Goal: Information Seeking & Learning: Learn about a topic

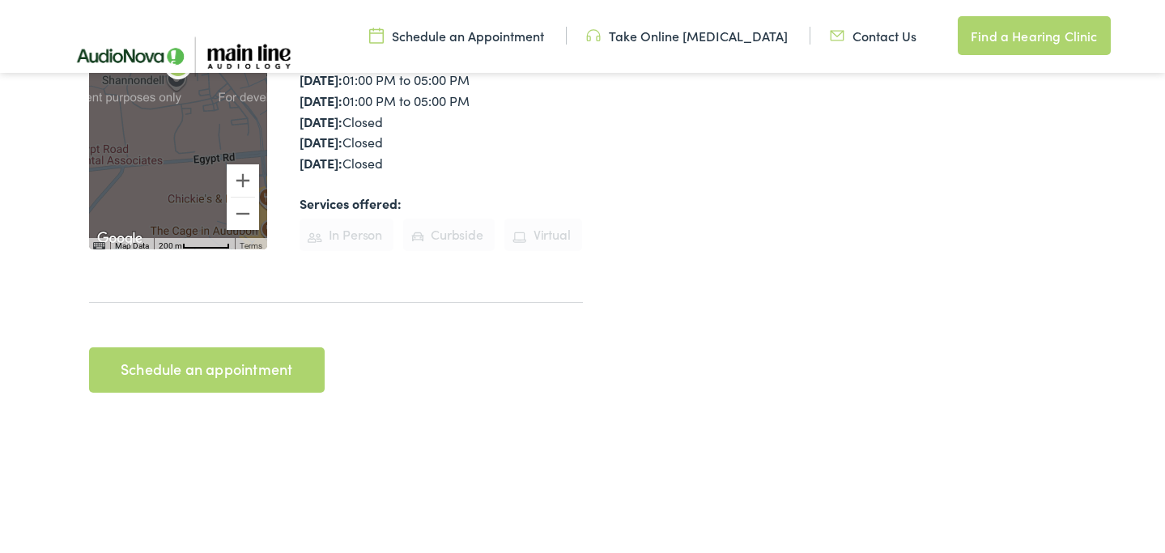
scroll to position [529, 0]
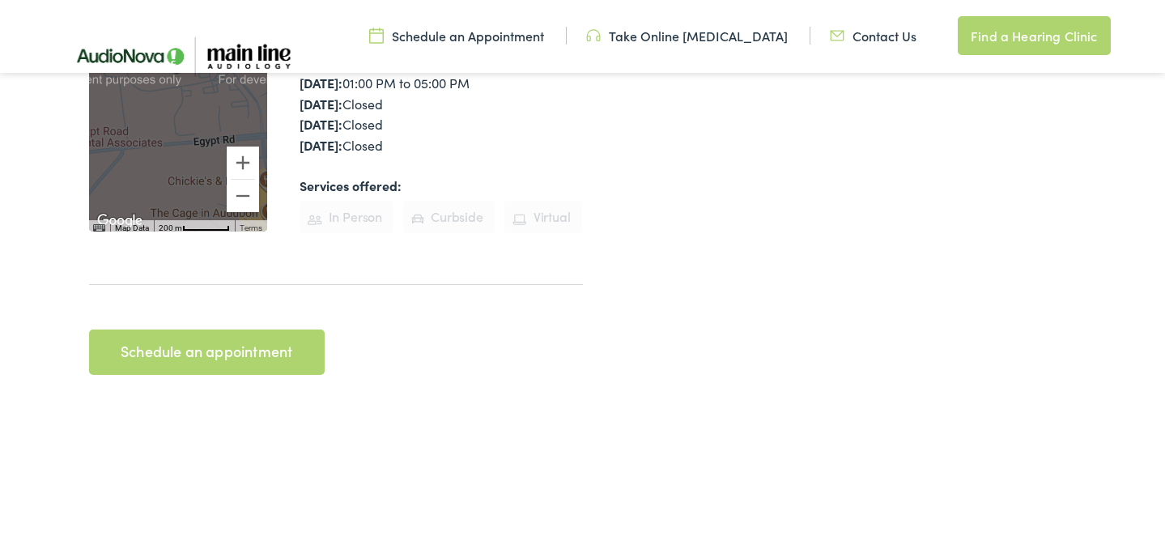
click at [235, 330] on link "Schedule an appointment" at bounding box center [207, 352] width 236 height 45
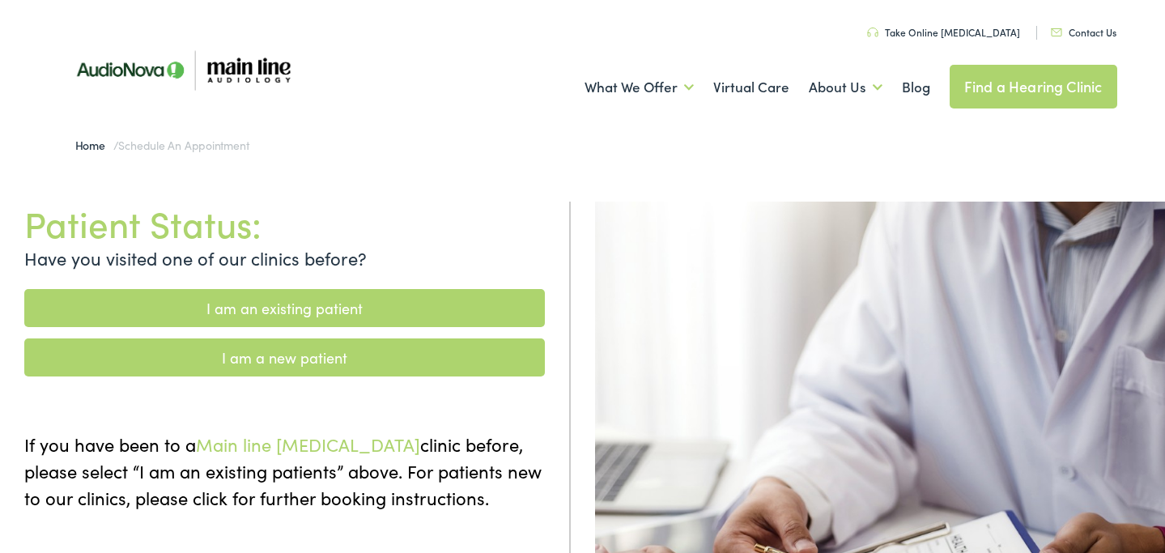
click at [255, 358] on link "I am a new patient" at bounding box center [284, 358] width 521 height 38
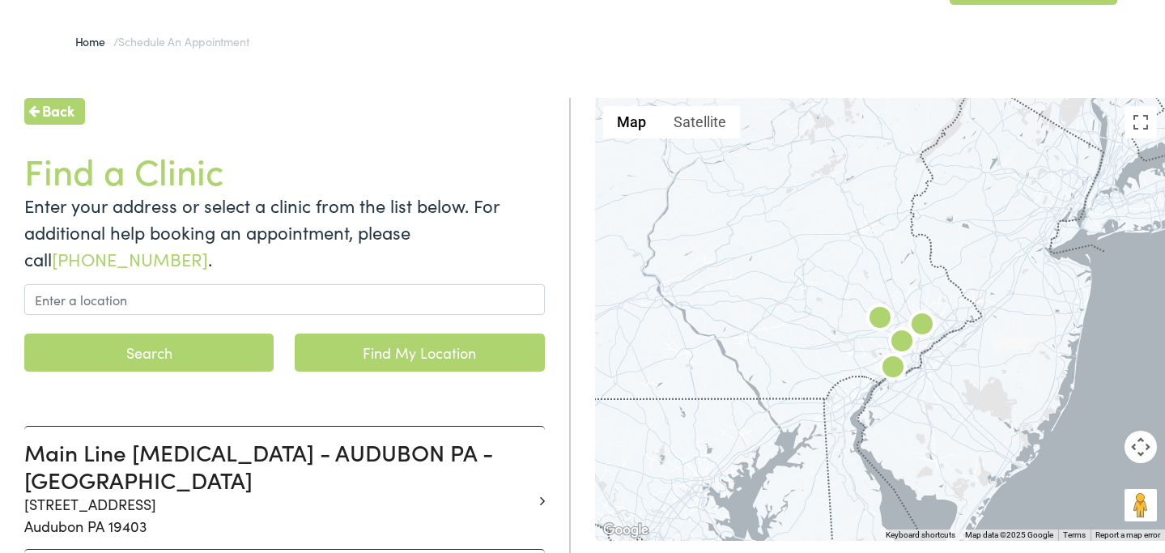
scroll to position [120, 0]
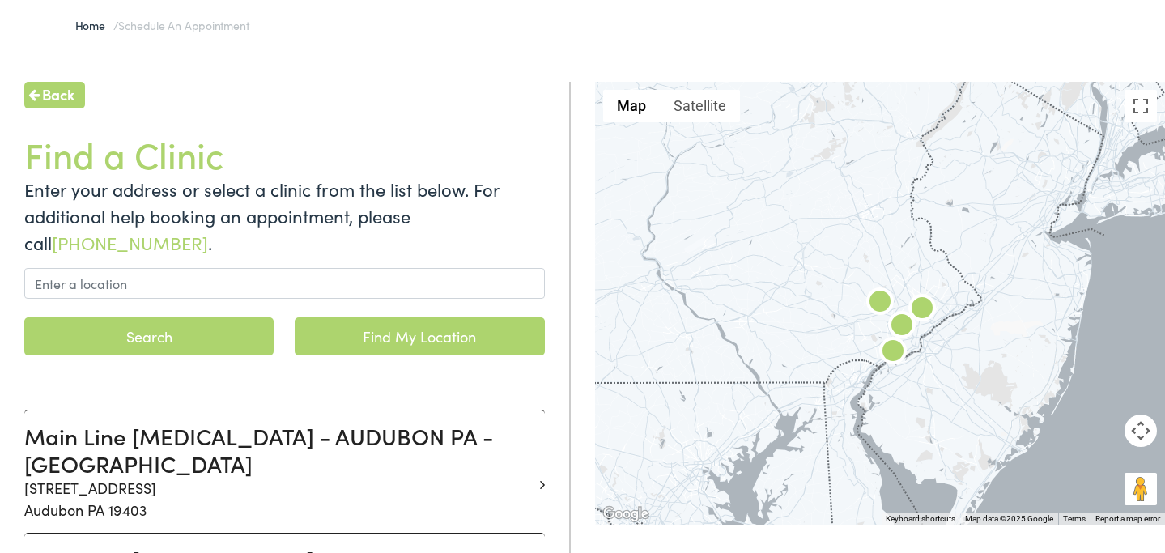
click at [891, 348] on img at bounding box center [893, 353] width 39 height 39
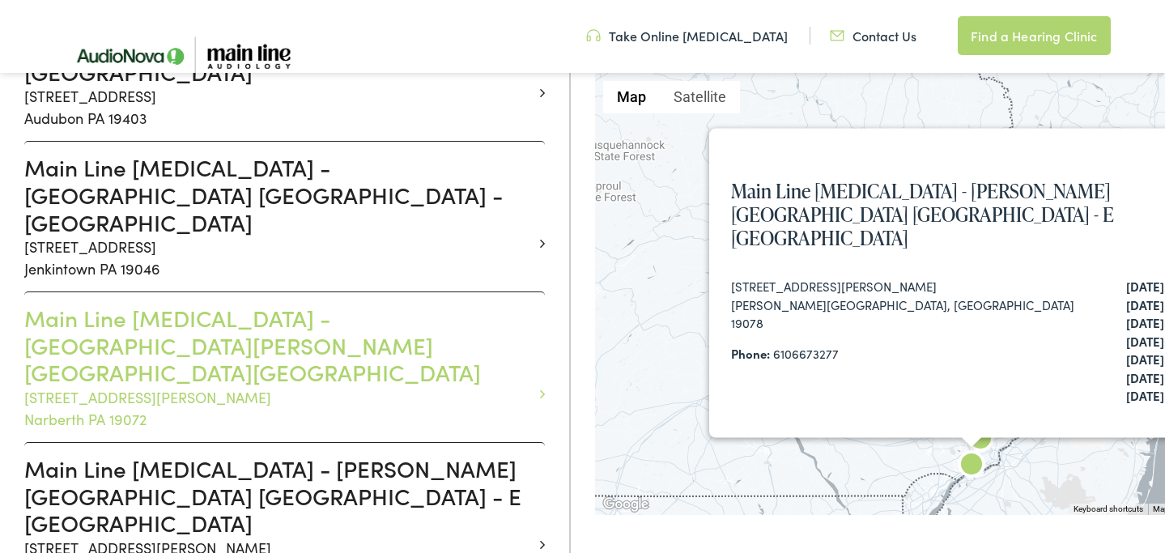
scroll to position [509, 0]
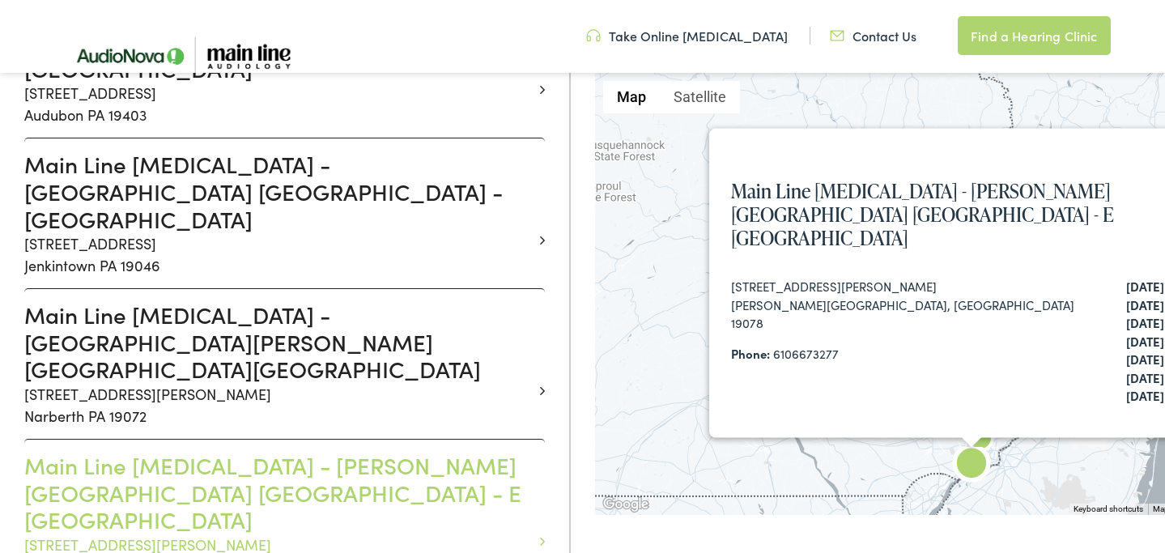
click at [381, 452] on h3 "Main Line Audiology - RIDLEY PARK PA - E CHESTER" at bounding box center [278, 493] width 509 height 82
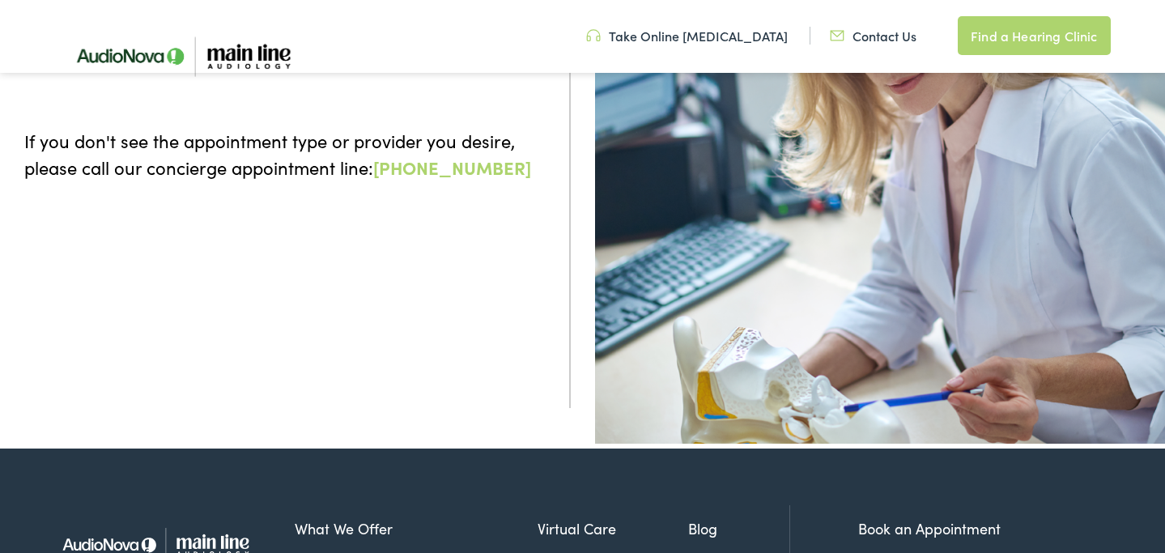
scroll to position [38, 0]
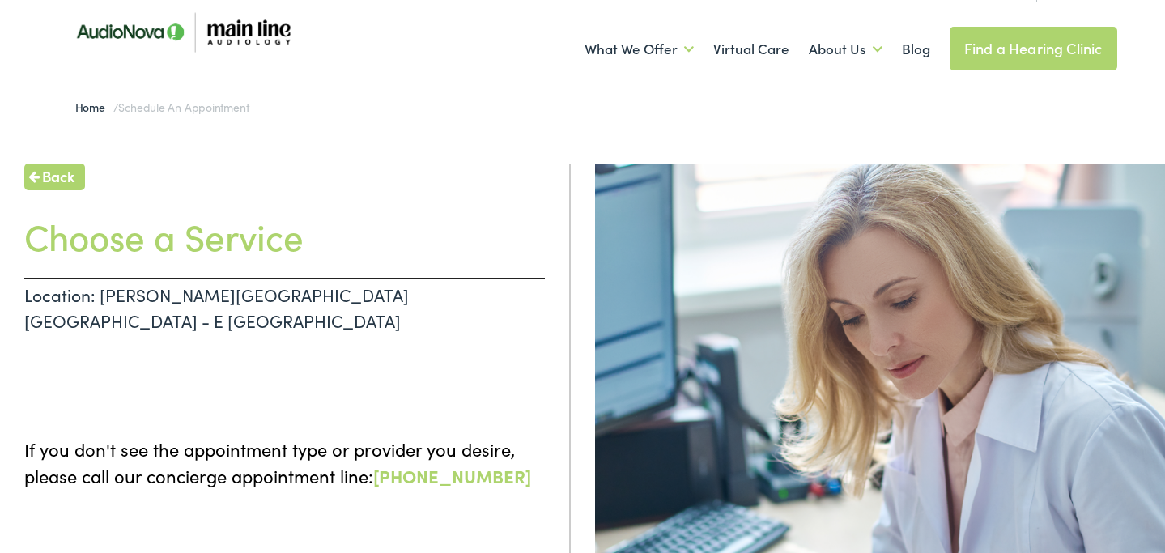
click at [234, 247] on h1 "Choose a Service" at bounding box center [284, 236] width 521 height 43
click at [195, 294] on p "Location: RIDLEY PARK PA - E CHESTER" at bounding box center [284, 308] width 521 height 61
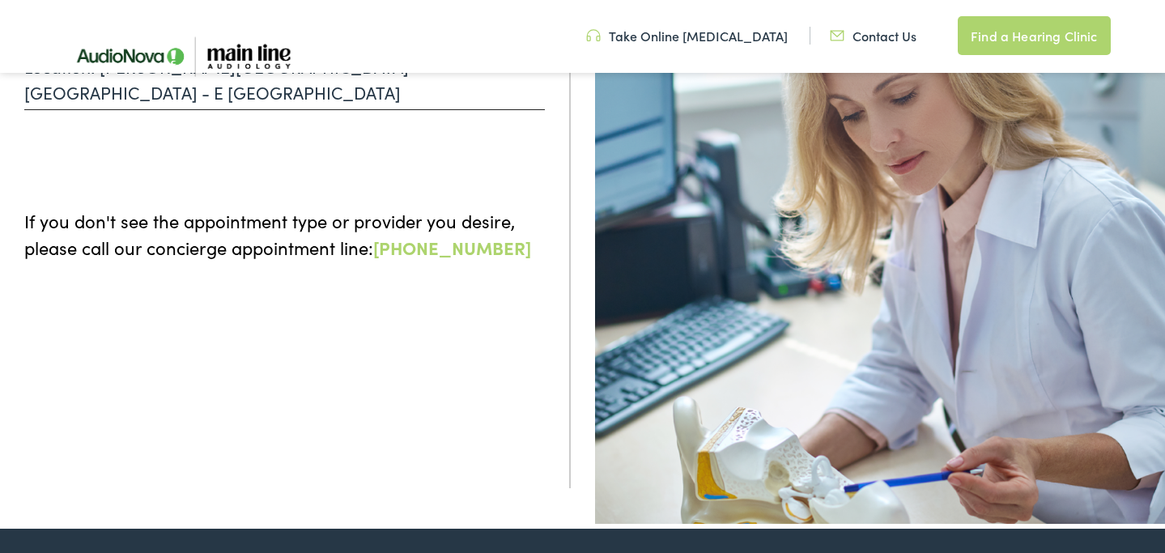
scroll to position [0, 0]
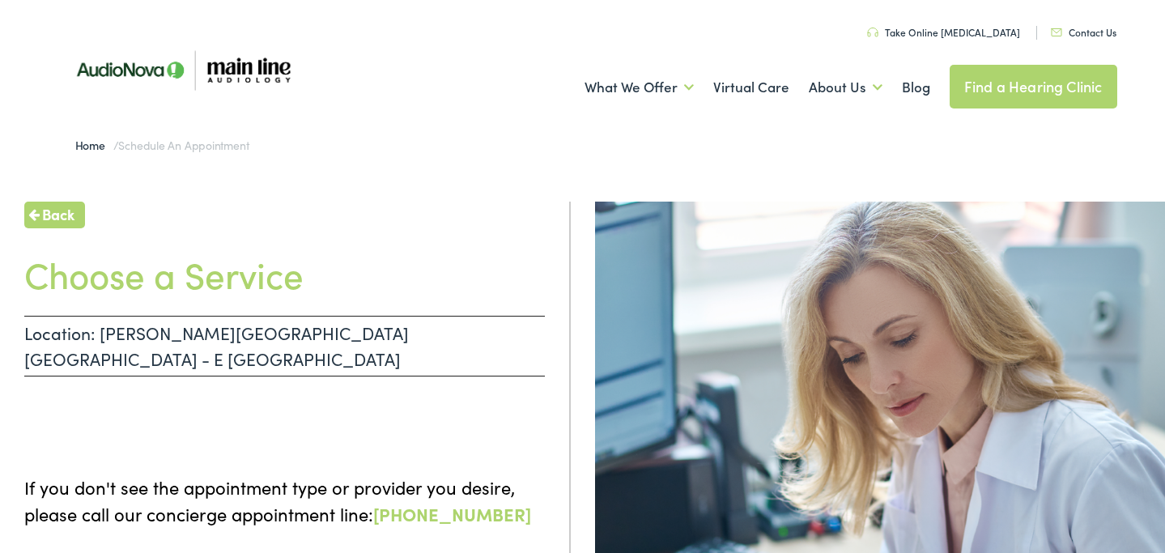
click at [191, 154] on div "Home / Schedule an Appointment" at bounding box center [583, 146] width 1069 height 32
click at [214, 361] on div "Back Choose a Service Location: RIDLEY PARK PA - E CHESTER If you don't see the…" at bounding box center [285, 478] width 571 height 553
click at [219, 331] on p "Location: RIDLEY PARK PA - E CHESTER" at bounding box center [284, 346] width 521 height 61
click at [313, 449] on div "If you don't see the appointment type or provider you desire, please call our c…" at bounding box center [284, 488] width 521 height 78
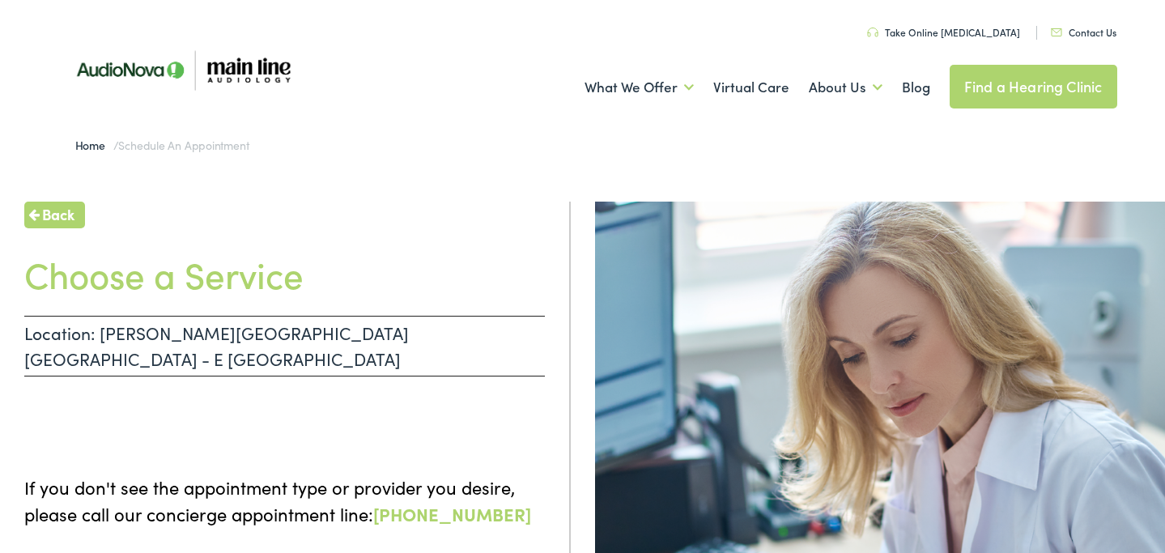
click at [66, 215] on span "Back" at bounding box center [58, 214] width 32 height 22
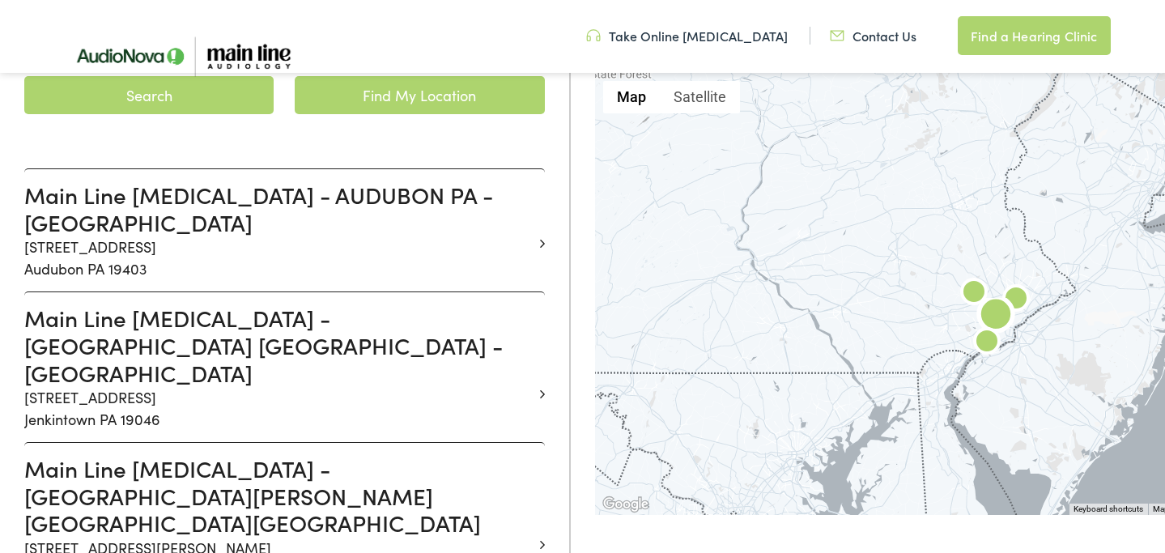
scroll to position [356, 0]
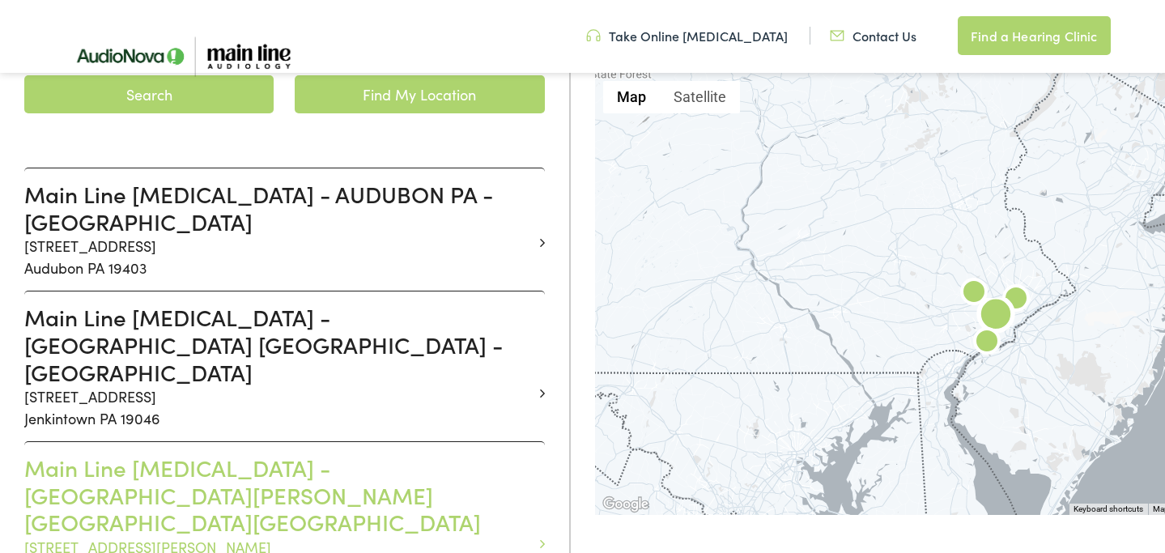
click at [369, 454] on h3 "Main Line Audiology - NARBERTH PA - MONTGOMERY" at bounding box center [278, 495] width 509 height 82
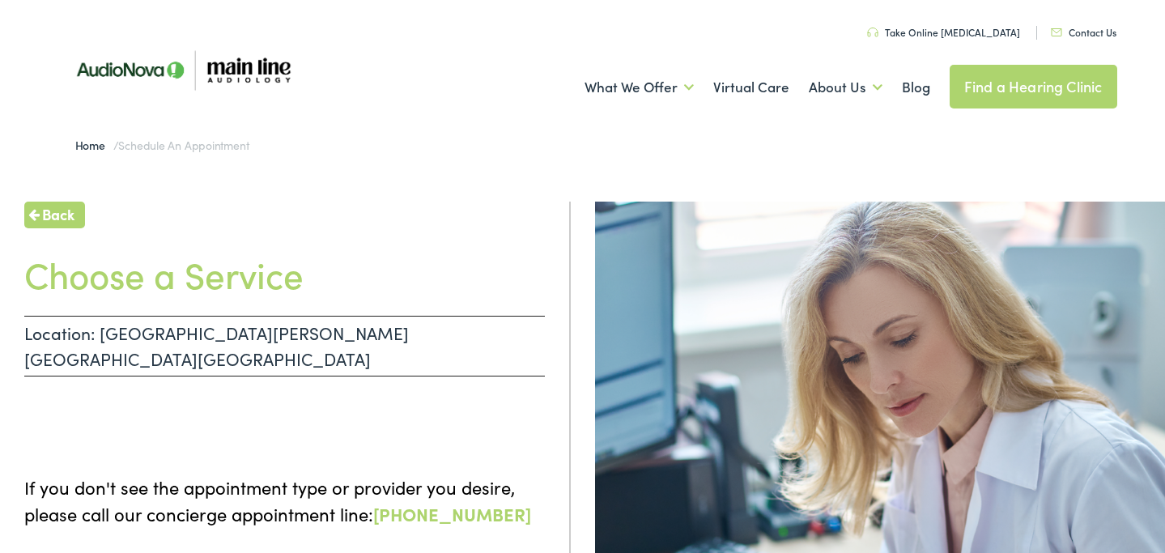
click at [225, 275] on h1 "Choose a Service" at bounding box center [284, 274] width 521 height 43
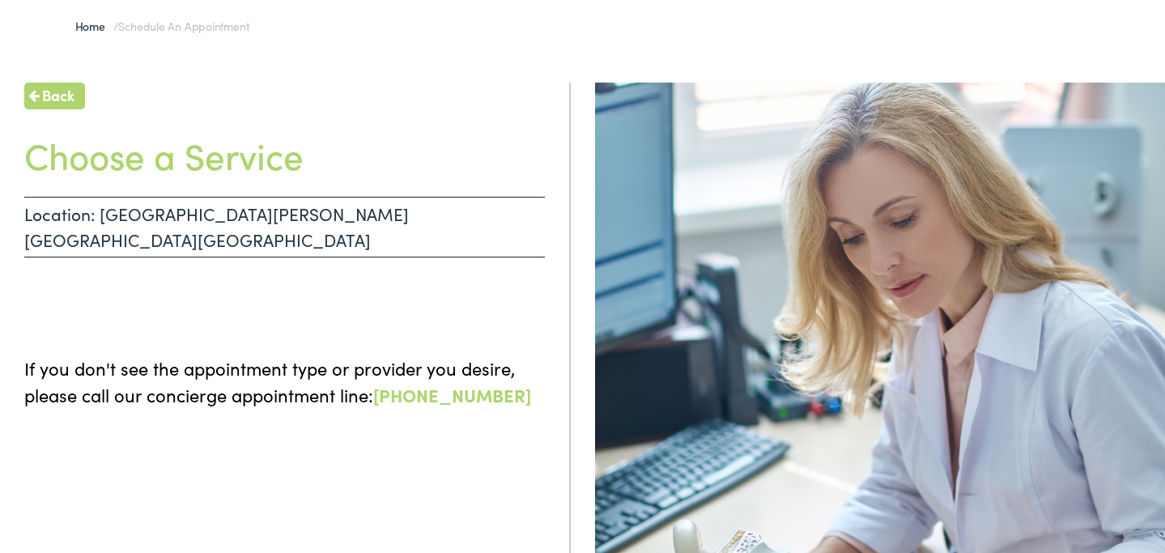
scroll to position [127, 0]
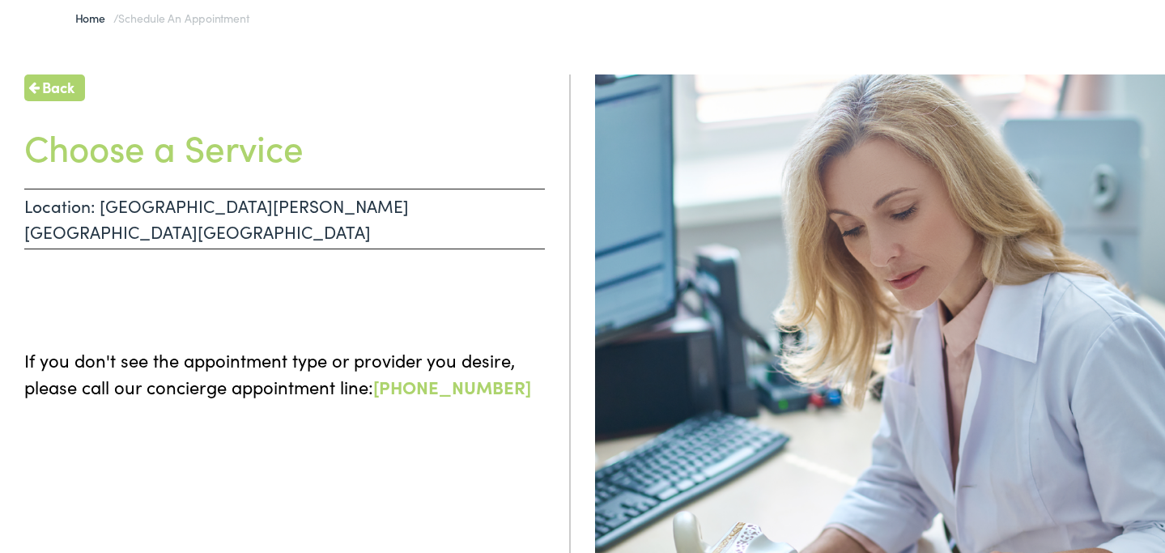
click at [134, 147] on h1 "Choose a Service" at bounding box center [284, 147] width 521 height 43
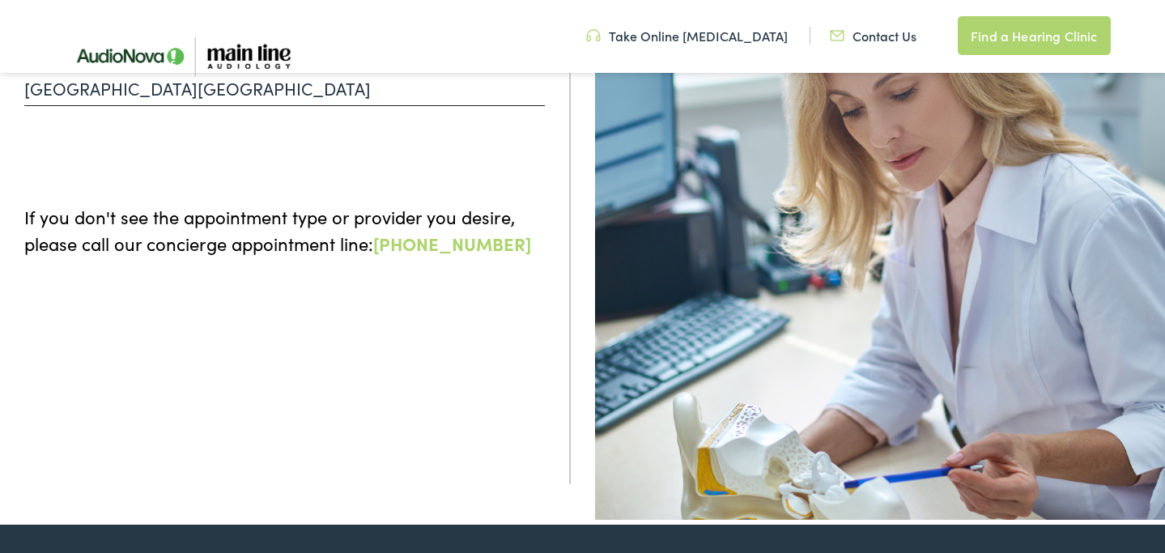
scroll to position [0, 0]
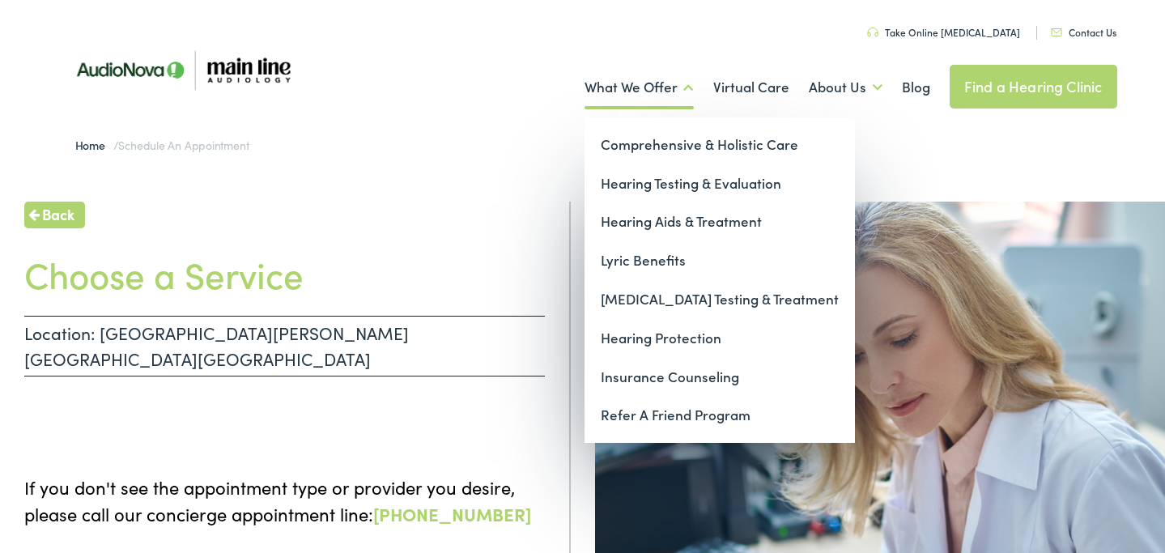
click at [658, 83] on link "What We Offer" at bounding box center [639, 88] width 109 height 60
click at [664, 185] on link "Hearing Testing & Evaluation" at bounding box center [720, 183] width 271 height 39
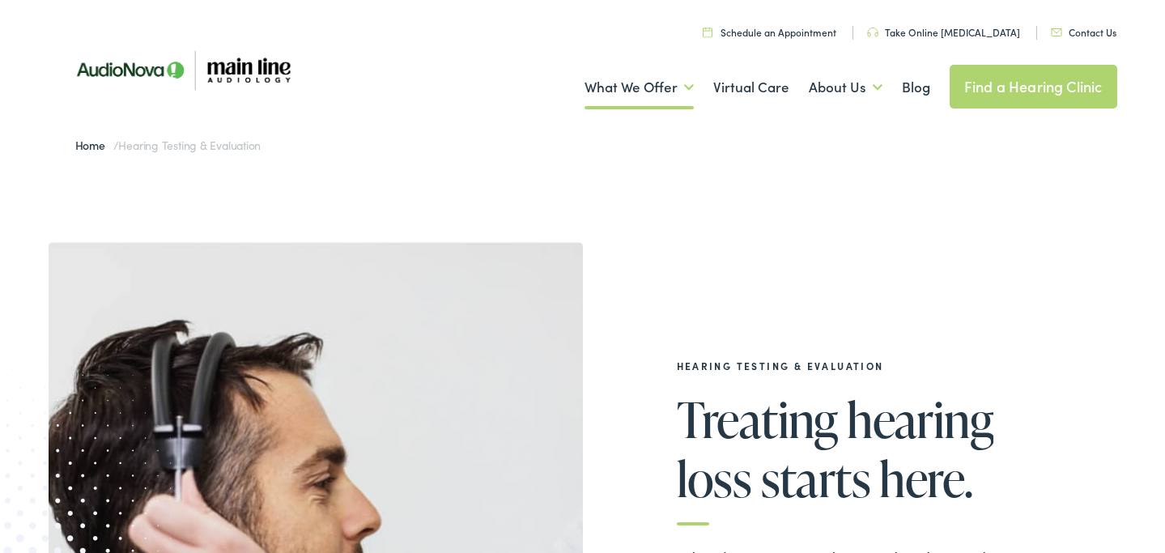
click at [938, 31] on link "Take Online [MEDICAL_DATA]" at bounding box center [943, 32] width 153 height 14
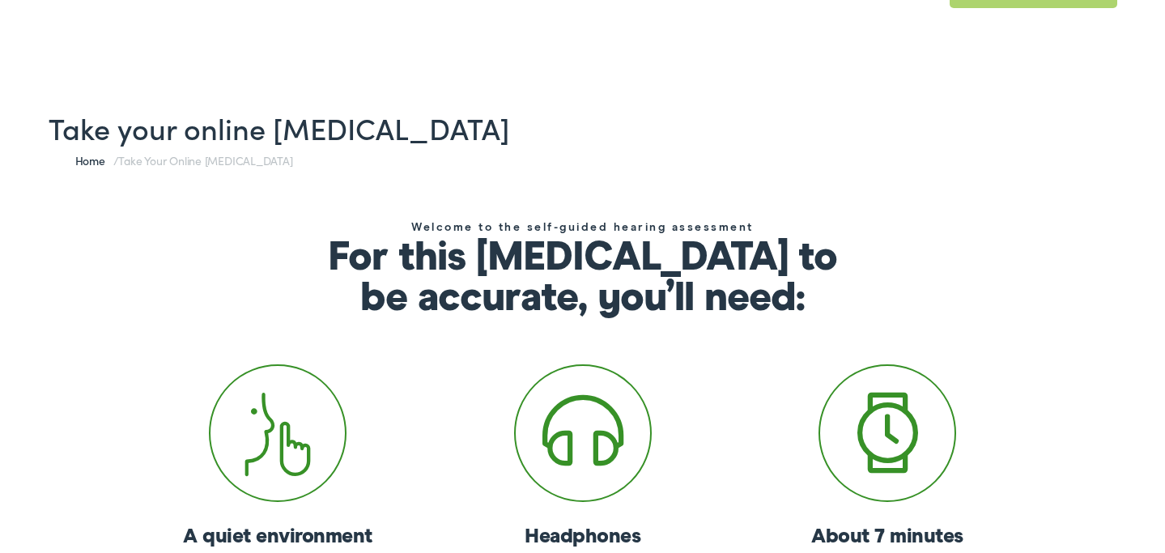
scroll to position [103, 0]
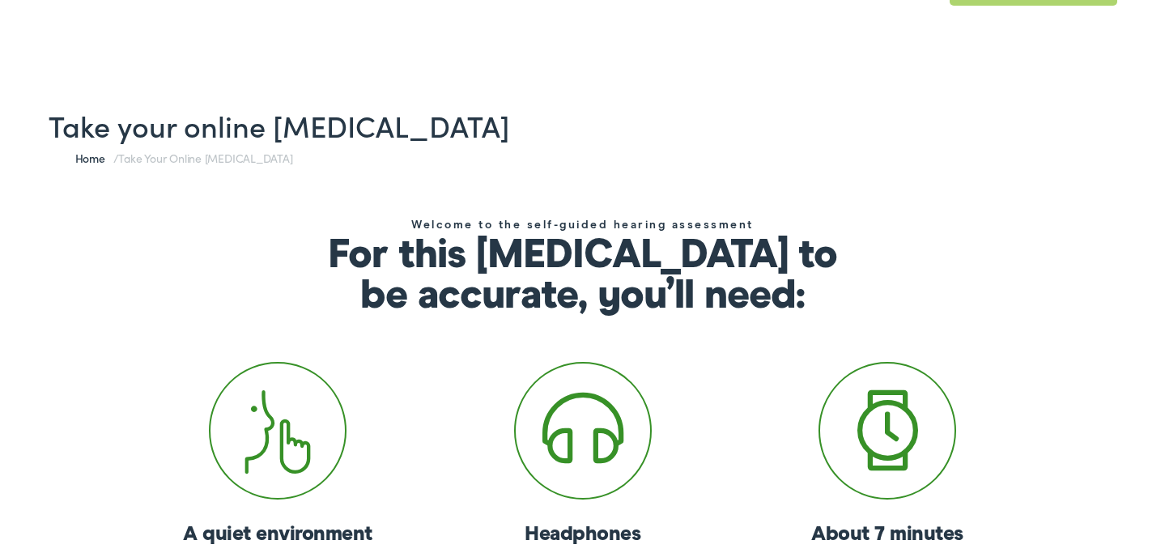
click at [765, 130] on h1 "Take your online [MEDICAL_DATA]" at bounding box center [583, 125] width 1069 height 35
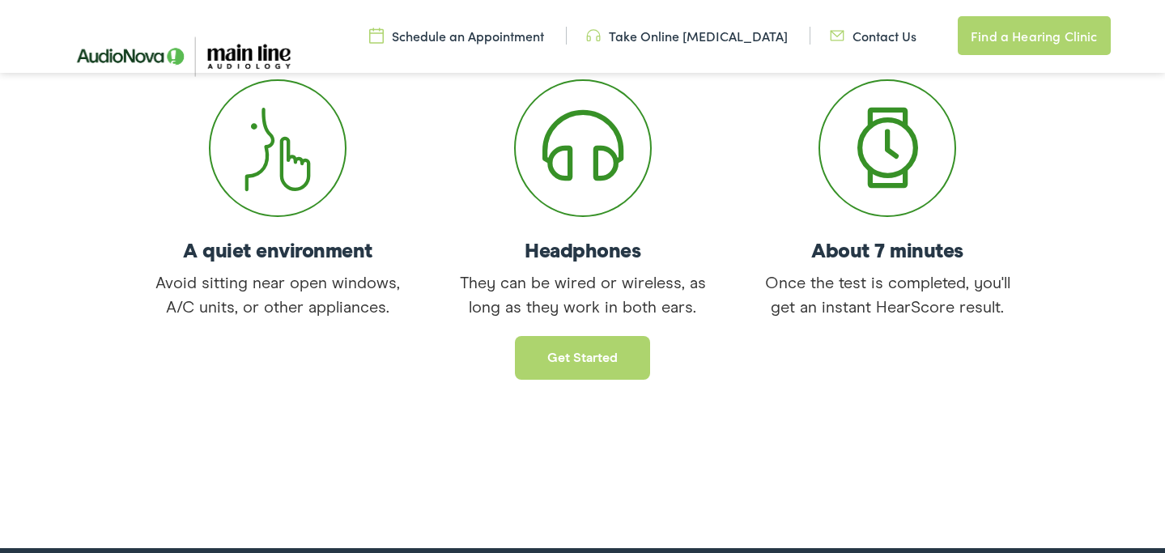
scroll to position [381, 0]
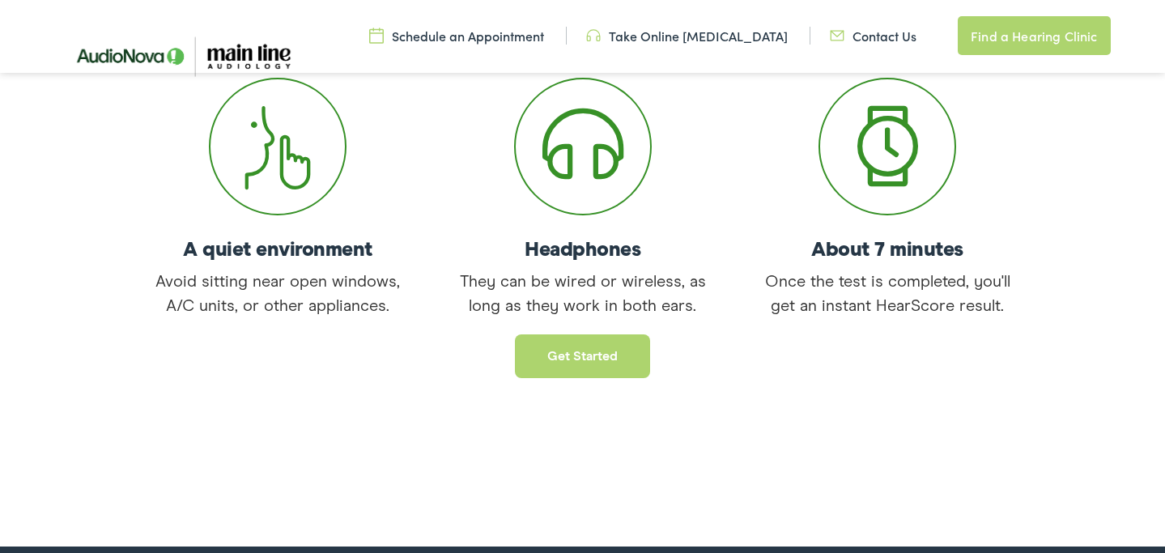
click at [614, 348] on link "Get started" at bounding box center [582, 356] width 135 height 44
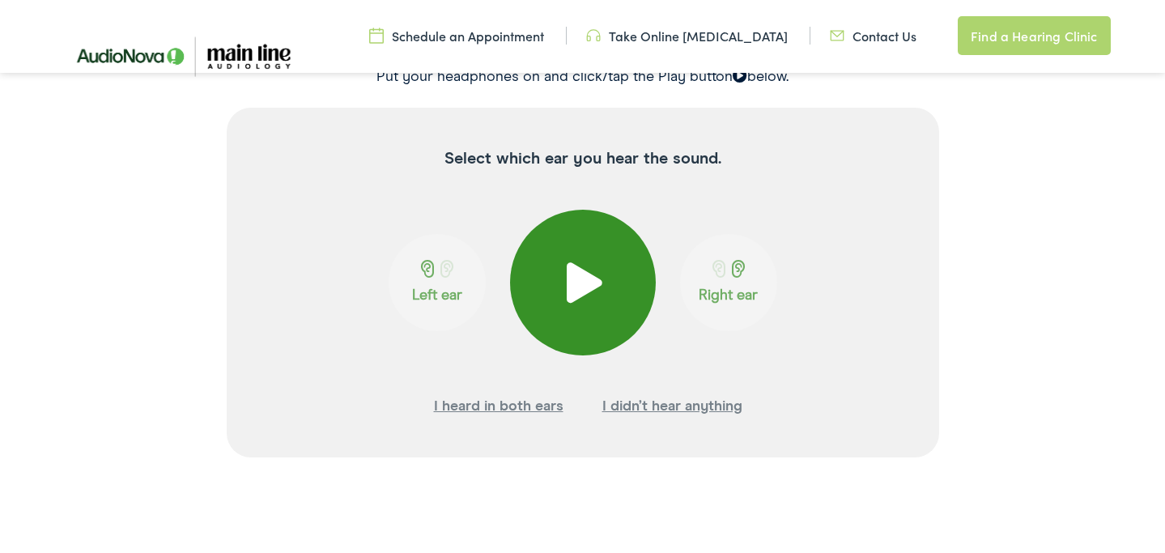
click at [603, 234] on button at bounding box center [583, 283] width 146 height 146
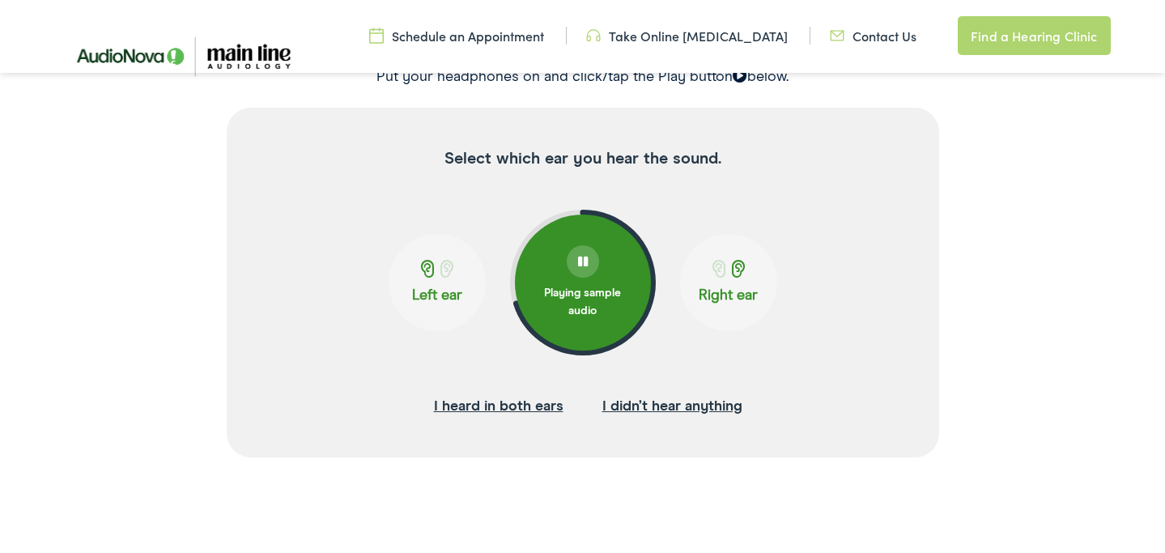
click at [421, 275] on span at bounding box center [427, 269] width 20 height 18
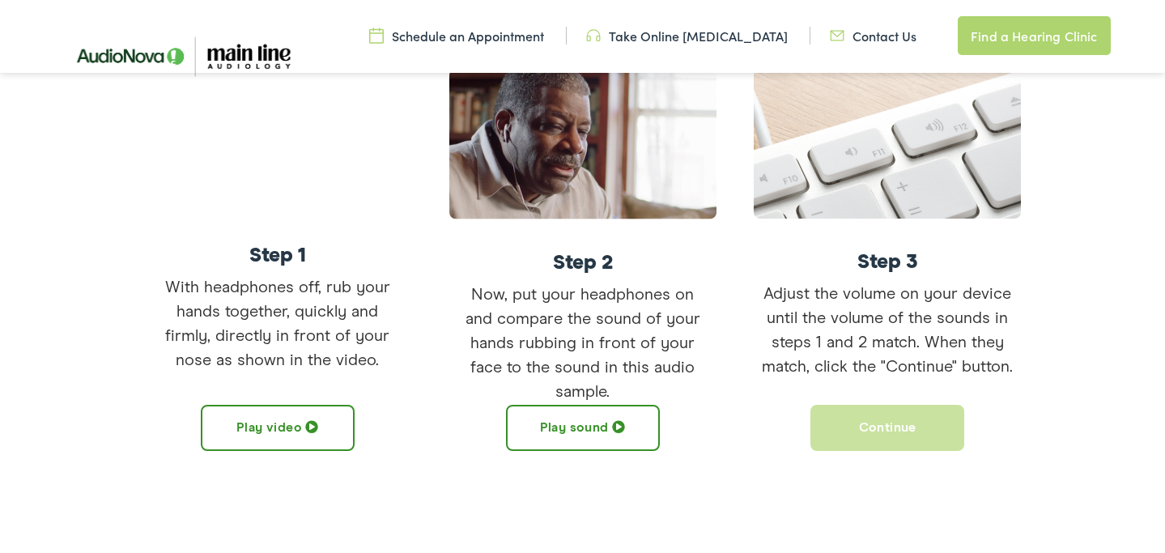
scroll to position [445, 0]
click at [332, 427] on button "Play video" at bounding box center [278, 429] width 154 height 46
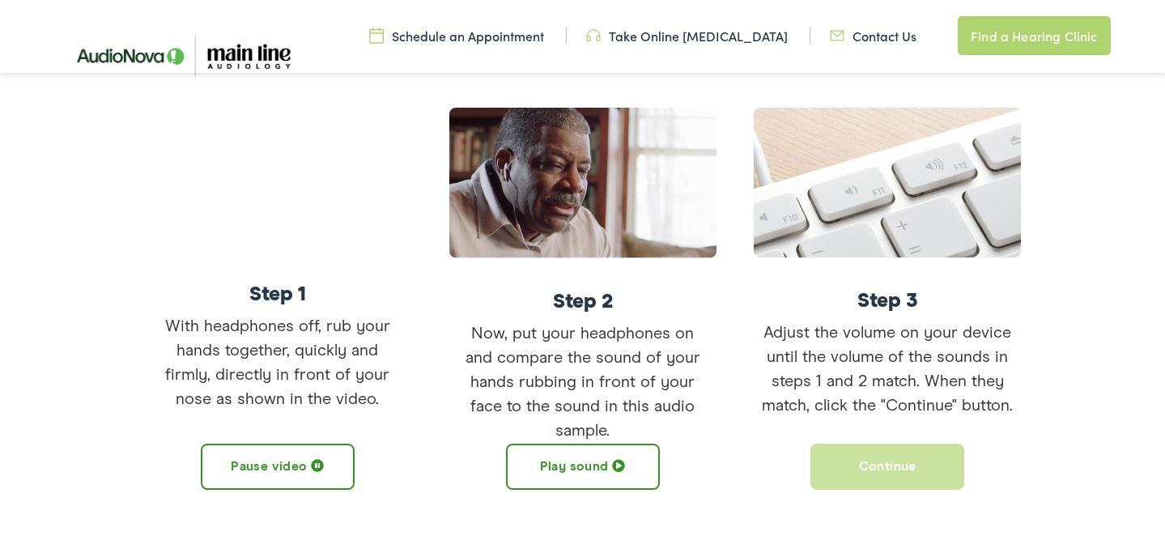
scroll to position [406, 0]
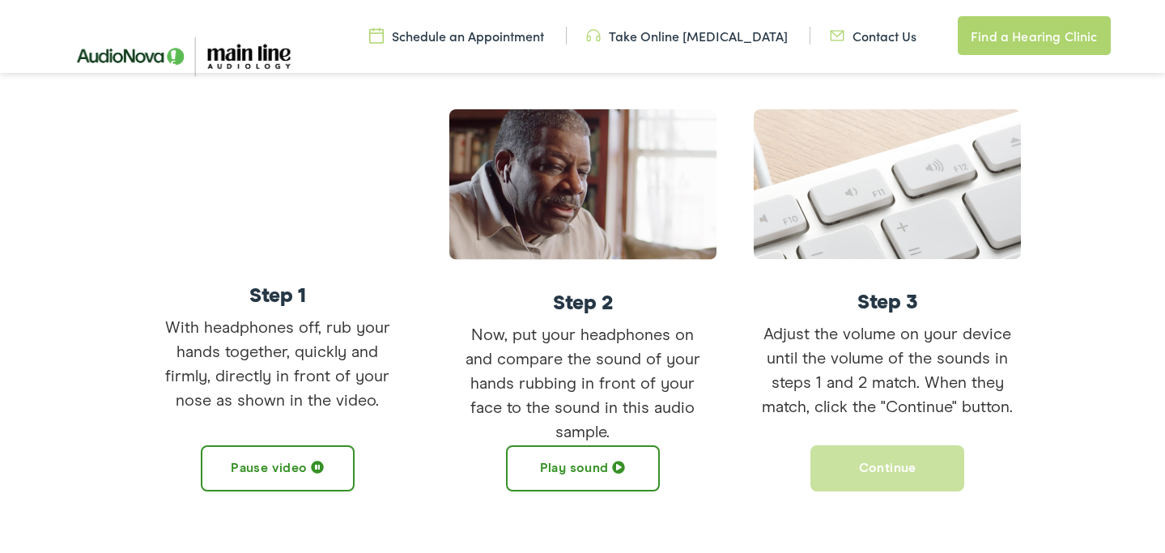
click at [565, 462] on button "Play sound" at bounding box center [583, 468] width 154 height 46
click at [590, 472] on button "Pause sound" at bounding box center [583, 468] width 154 height 46
click at [590, 472] on button "Play sound" at bounding box center [583, 468] width 154 height 46
click at [590, 472] on button "Pause sound" at bounding box center [583, 468] width 154 height 46
click at [859, 473] on button "Continue" at bounding box center [888, 468] width 154 height 46
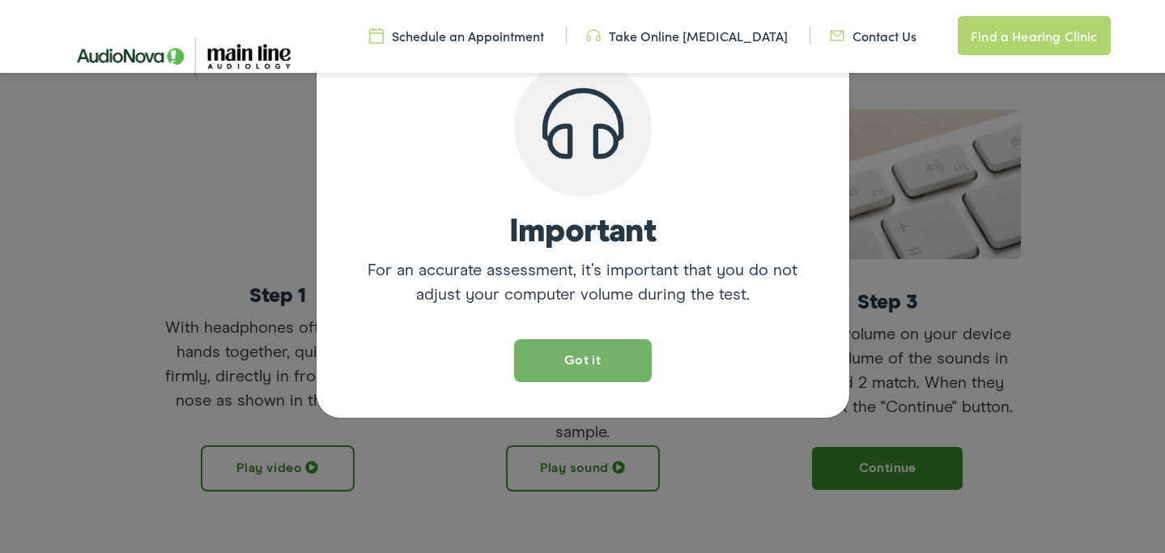
click at [625, 369] on button "Got it" at bounding box center [583, 360] width 138 height 43
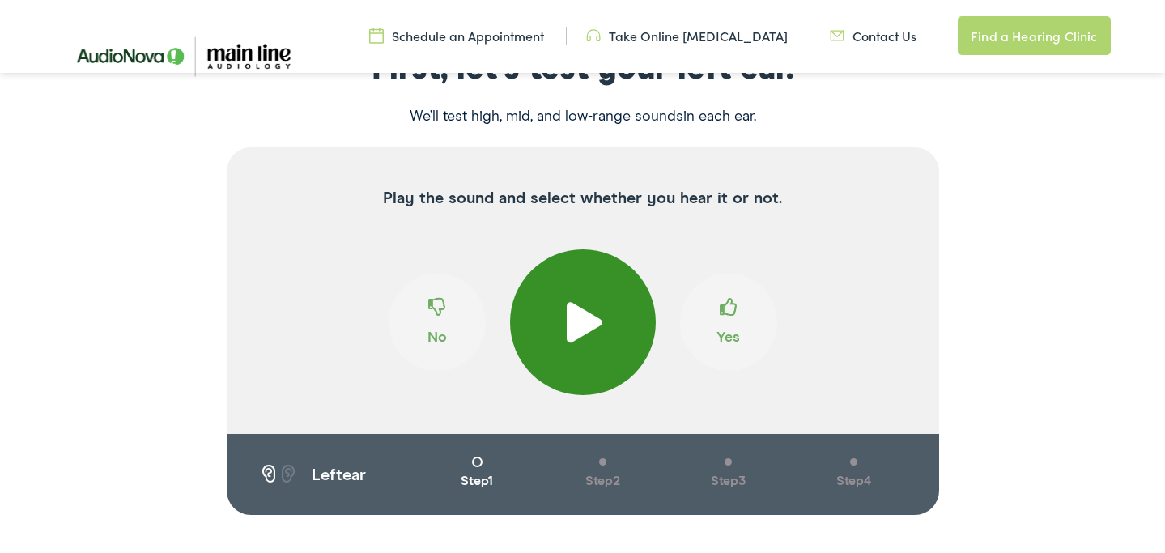
click at [592, 333] on span at bounding box center [583, 322] width 40 height 40
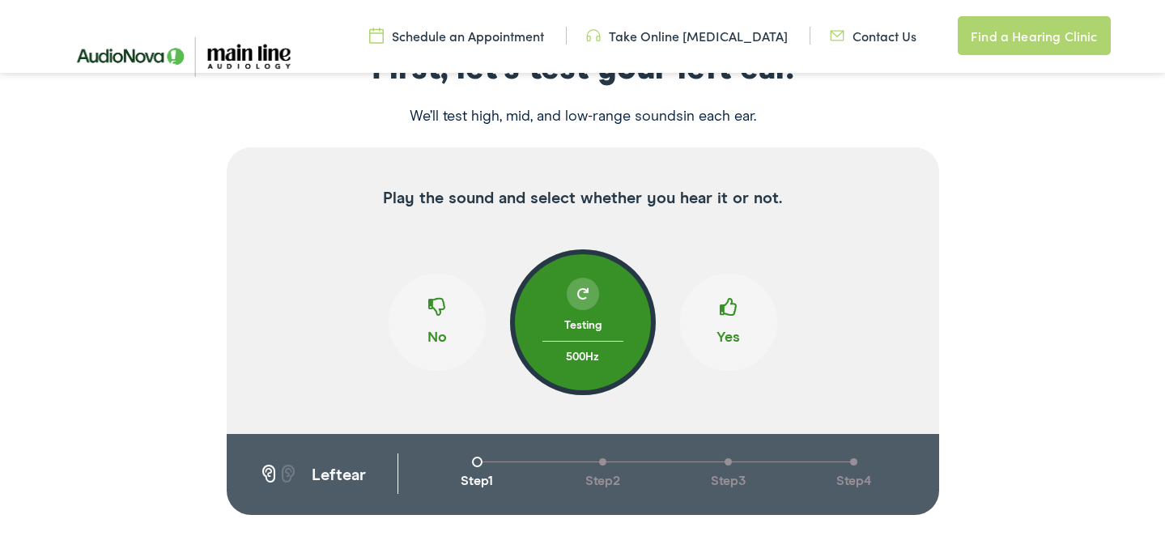
click at [444, 312] on span at bounding box center [437, 313] width 18 height 31
click at [726, 321] on span at bounding box center [729, 313] width 18 height 31
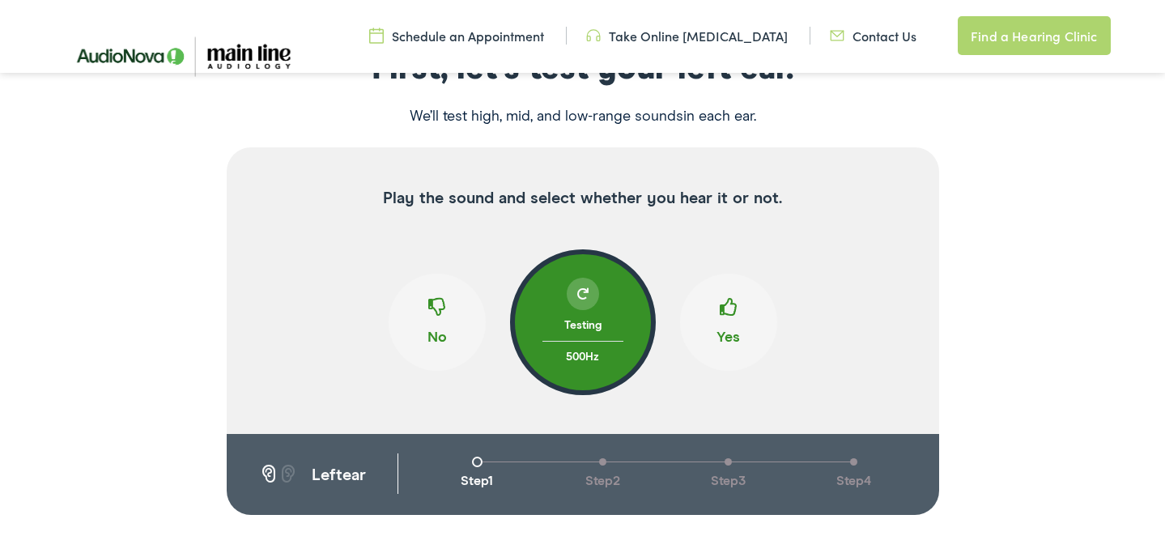
click at [441, 311] on span at bounding box center [437, 313] width 18 height 31
click at [438, 321] on span at bounding box center [437, 313] width 18 height 31
click at [741, 329] on button "Yes" at bounding box center [728, 322] width 97 height 97
click at [468, 466] on div "Step 1" at bounding box center [478, 474] width 126 height 33
click at [246, 469] on div "left ear" at bounding box center [312, 475] width 171 height 43
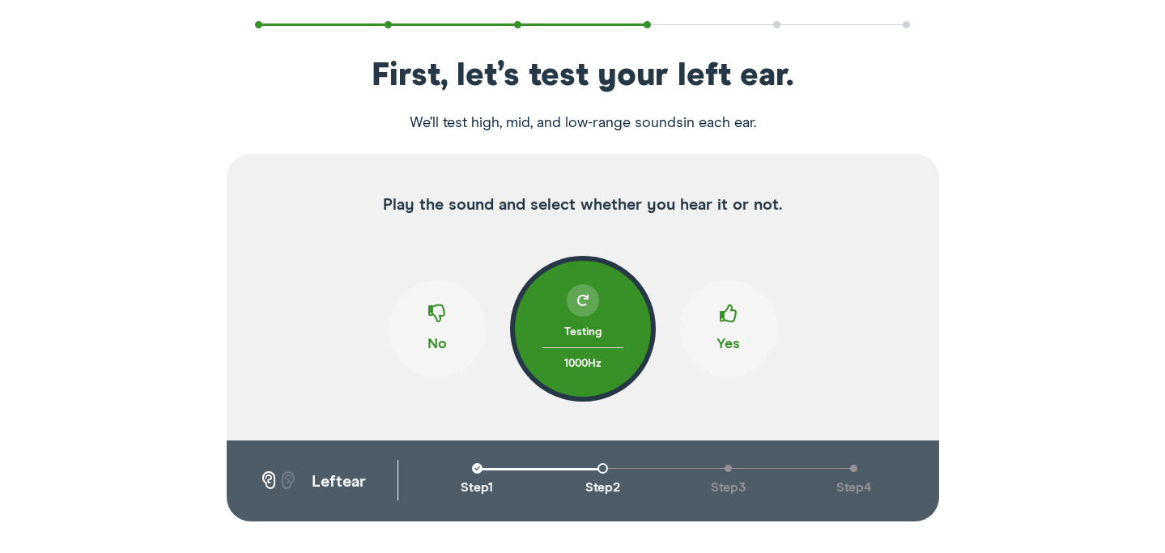
scroll to position [0, 0]
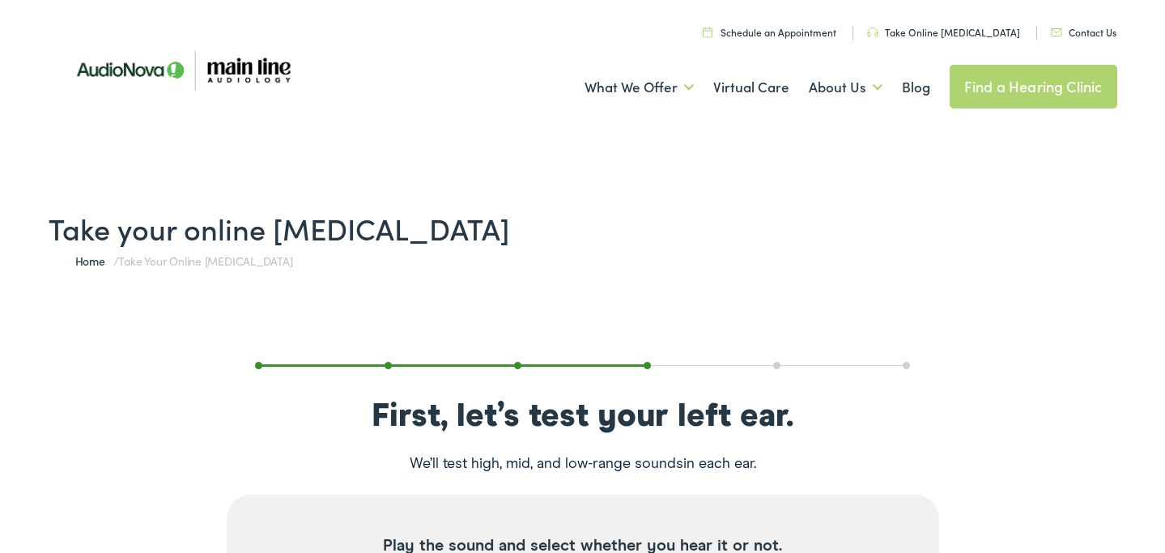
click at [88, 260] on link "Home" at bounding box center [94, 261] width 38 height 16
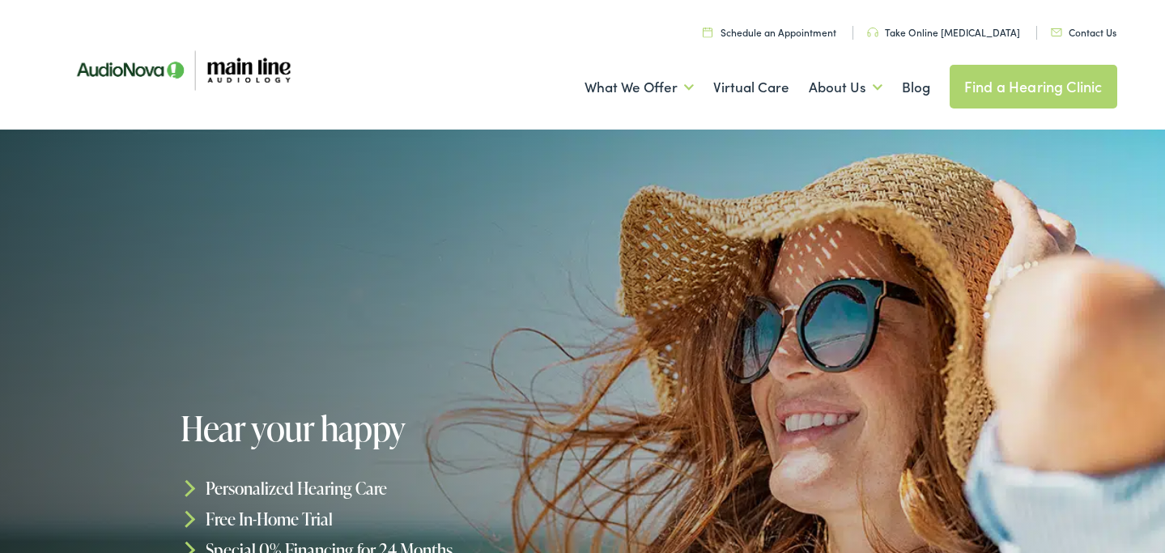
click at [1094, 75] on link "Find a Hearing Clinic" at bounding box center [1034, 87] width 168 height 44
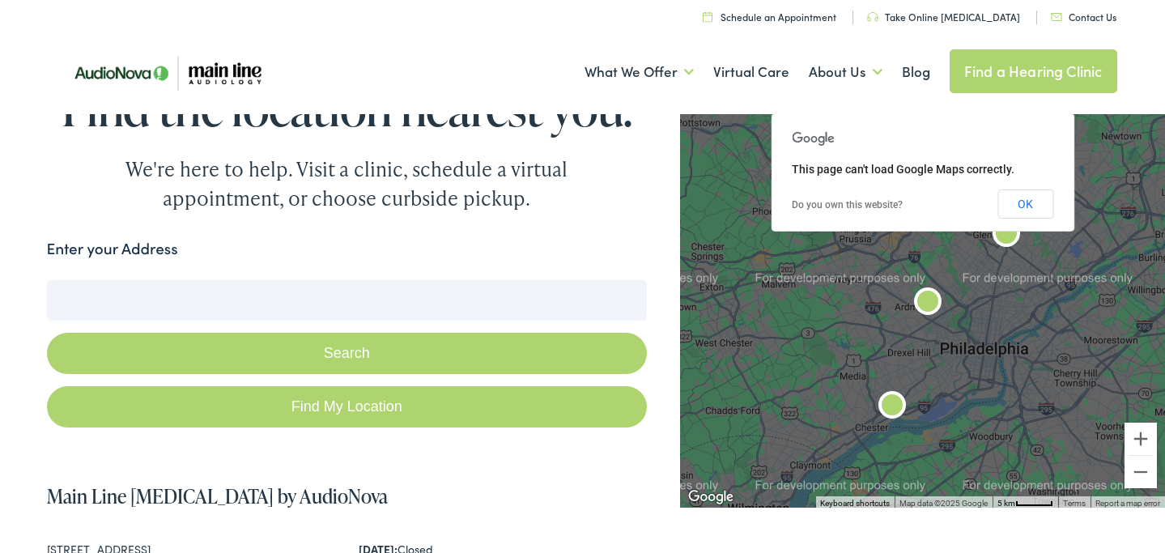
click at [990, 12] on link "Take Online [MEDICAL_DATA]" at bounding box center [943, 17] width 153 height 14
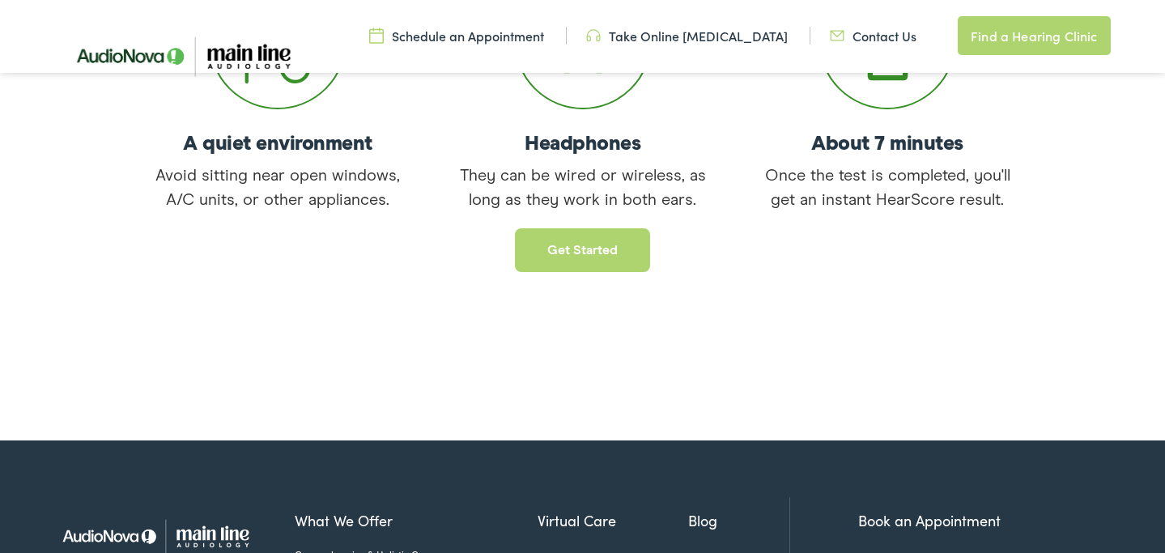
scroll to position [538, 0]
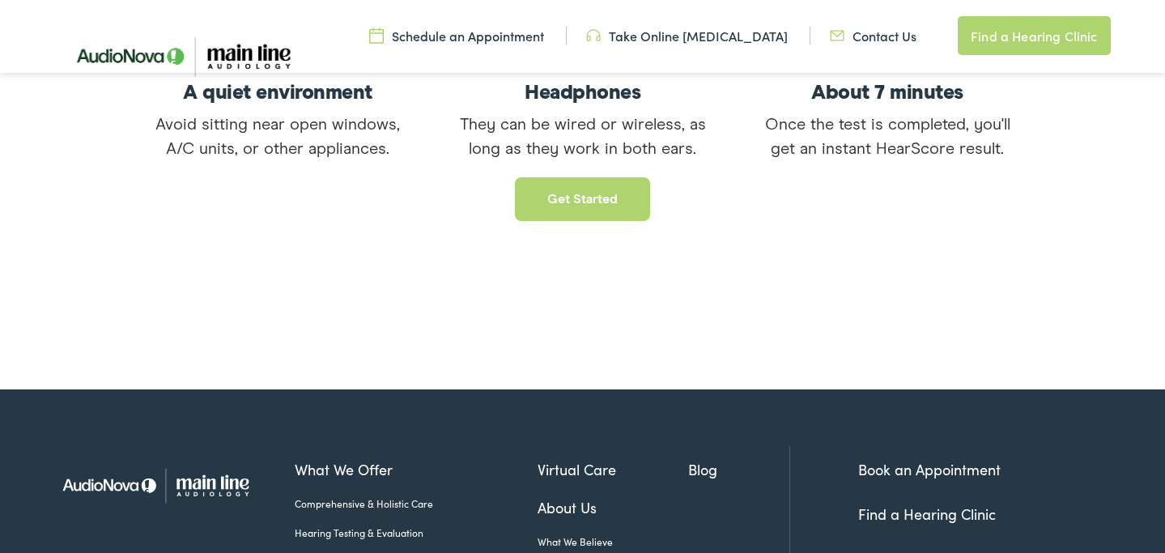
click at [594, 207] on link "Get started" at bounding box center [582, 199] width 135 height 44
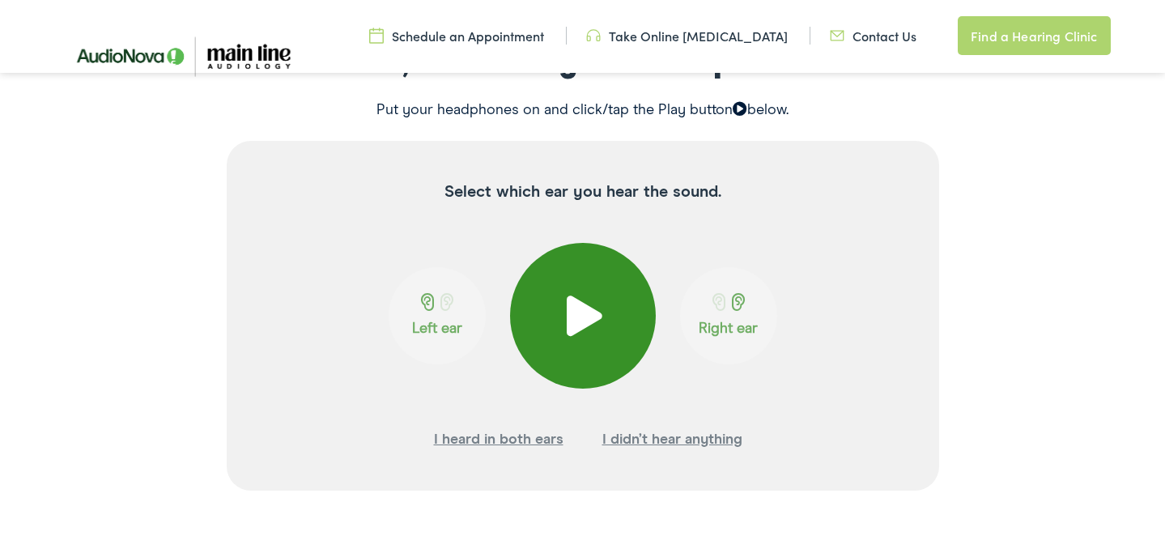
scroll to position [332, 0]
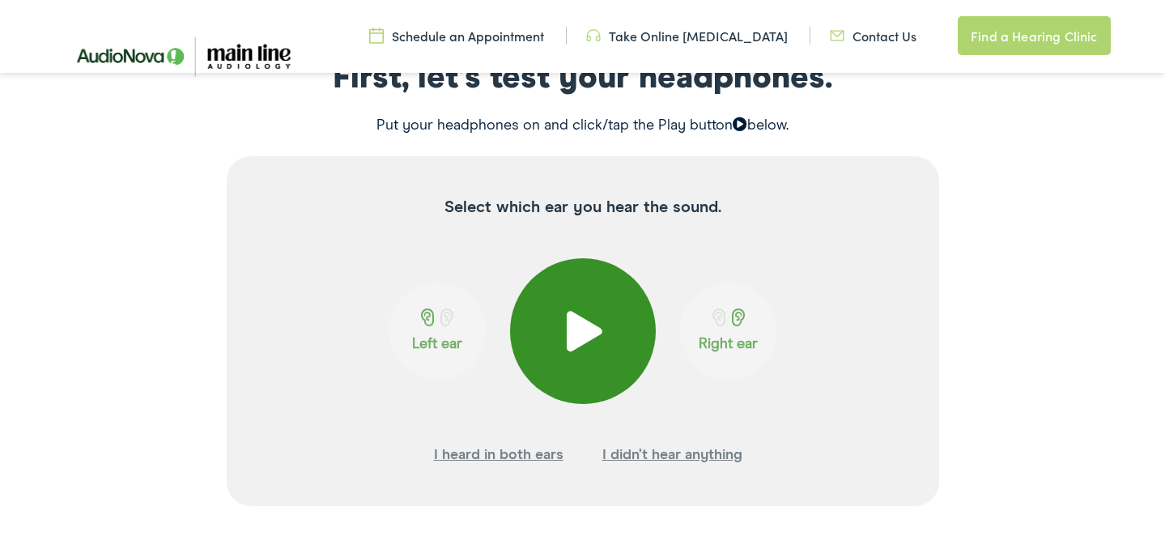
click at [607, 344] on button at bounding box center [583, 331] width 146 height 146
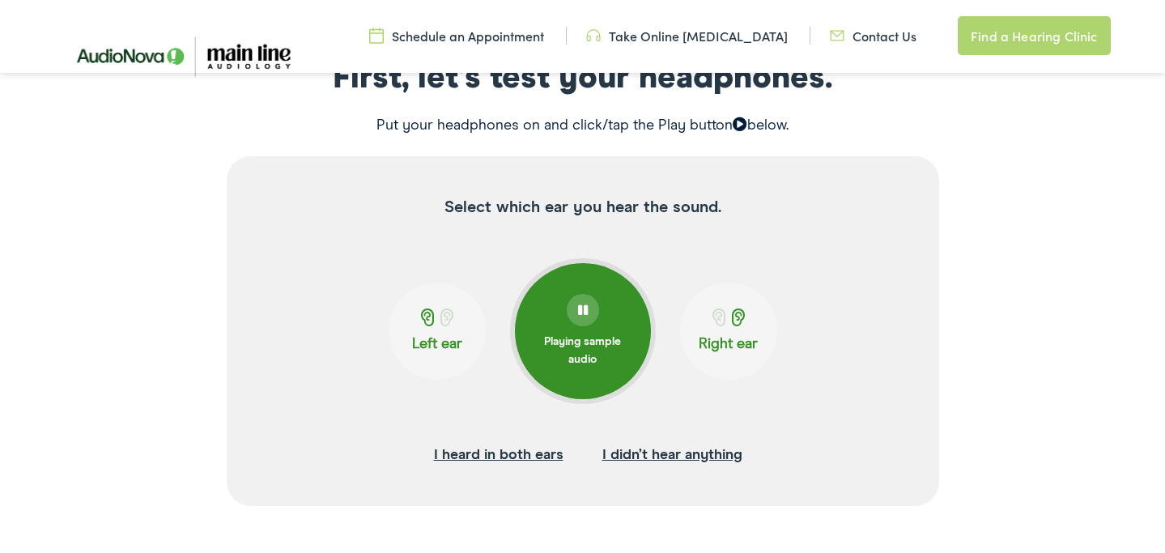
click at [441, 338] on p "Left ear" at bounding box center [437, 344] width 87 height 18
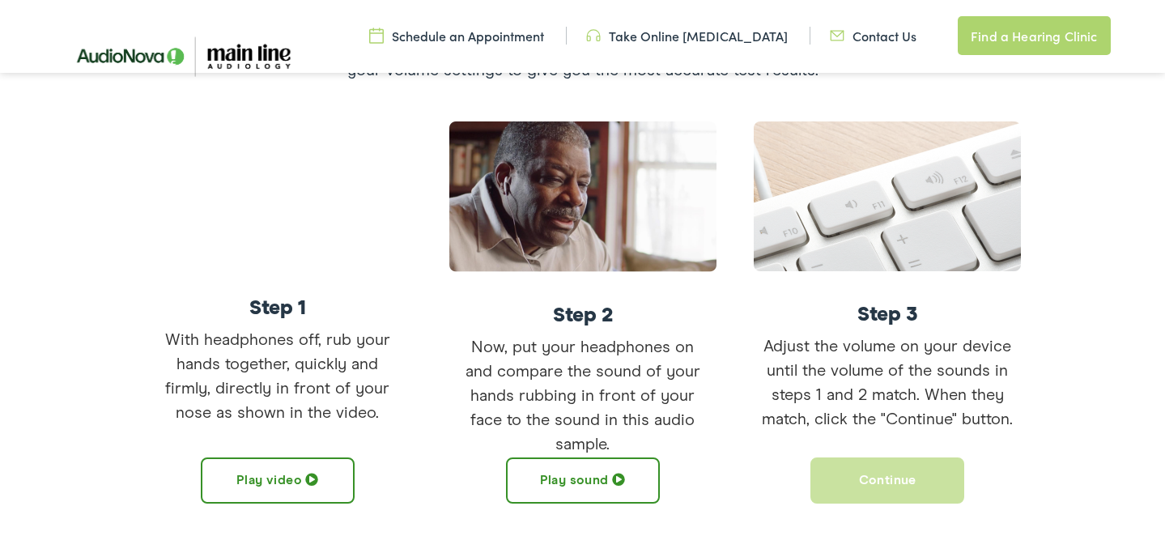
scroll to position [414, 0]
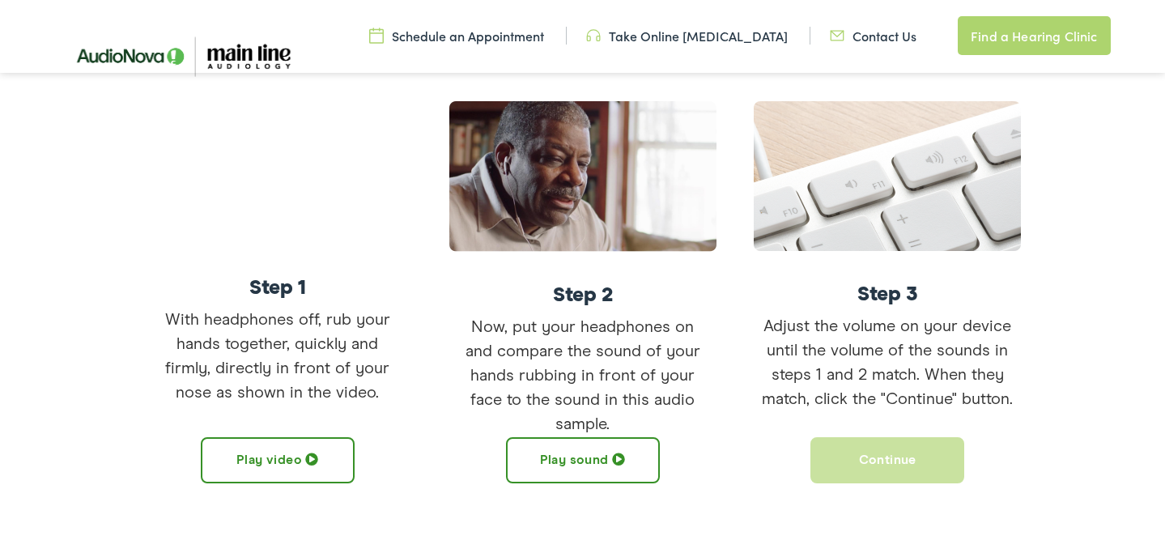
click at [617, 462] on span at bounding box center [618, 459] width 13 height 13
click at [854, 470] on button "Continue" at bounding box center [888, 460] width 154 height 46
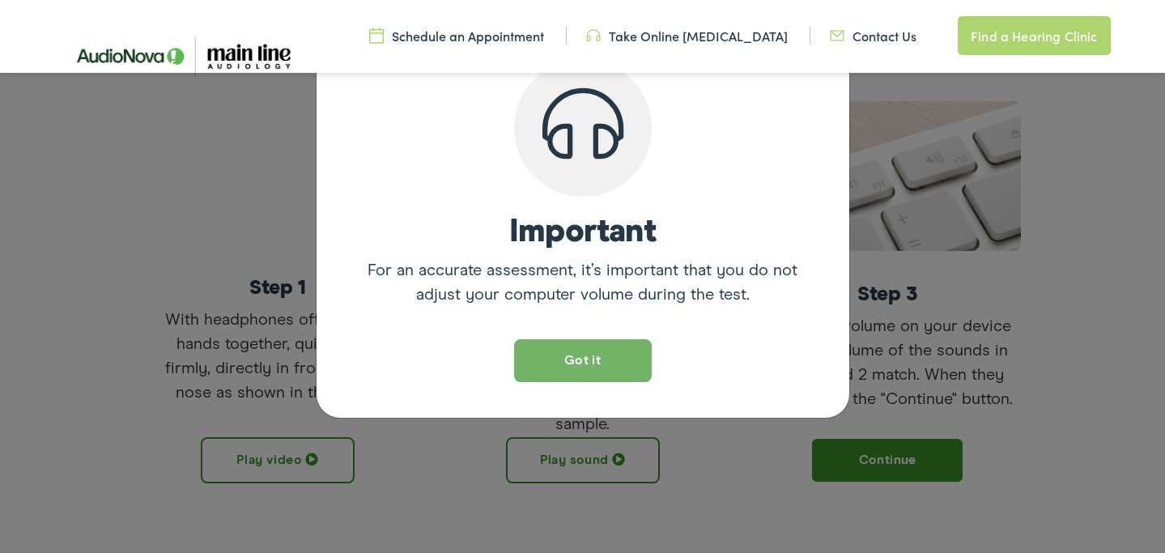
click at [539, 350] on button "Got it" at bounding box center [583, 360] width 138 height 43
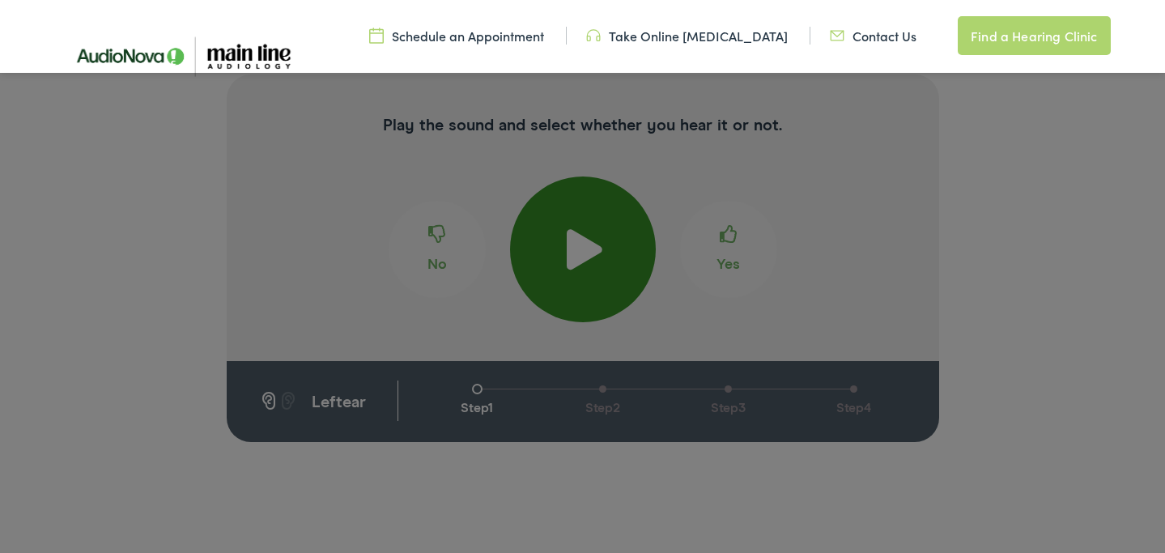
scroll to position [341, 0]
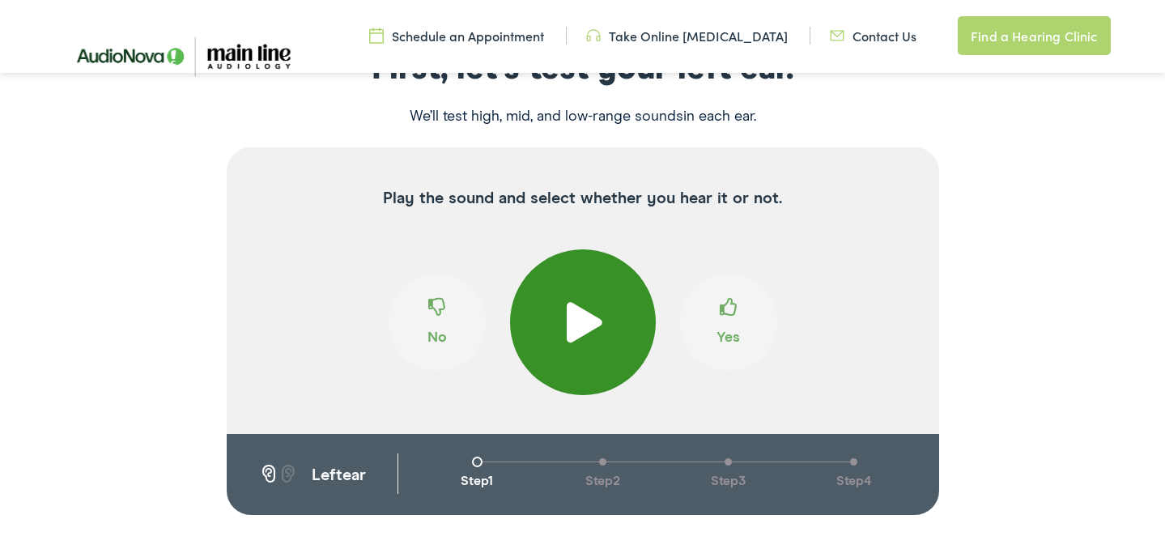
click at [557, 332] on button at bounding box center [583, 322] width 146 height 146
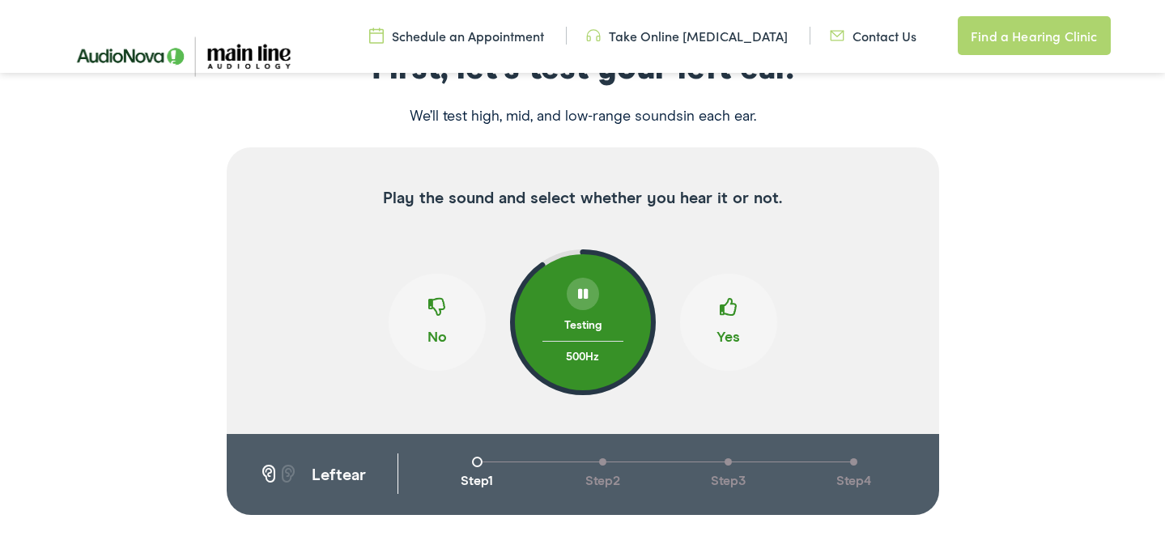
click at [720, 311] on span at bounding box center [729, 313] width 18 height 31
click at [581, 294] on span at bounding box center [582, 293] width 11 height 11
click at [447, 305] on button "No" at bounding box center [437, 322] width 97 height 97
click at [730, 318] on span at bounding box center [729, 313] width 18 height 31
click at [722, 334] on button "Yes" at bounding box center [728, 322] width 97 height 97
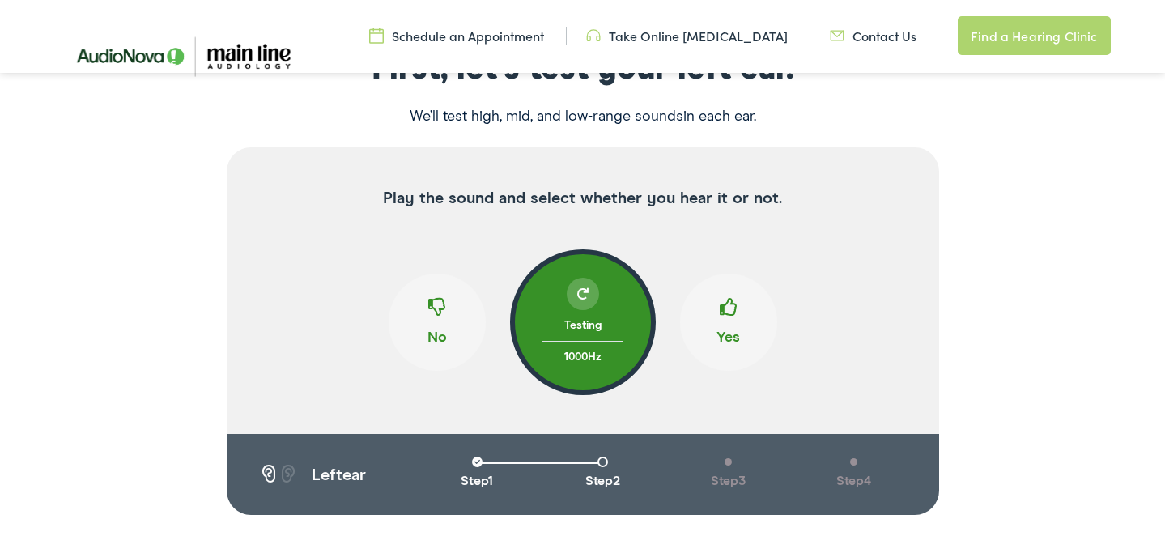
click at [441, 309] on span at bounding box center [437, 313] width 18 height 31
click at [739, 324] on button "Yes" at bounding box center [728, 322] width 97 height 97
click at [586, 295] on span at bounding box center [582, 293] width 11 height 11
click at [726, 320] on span at bounding box center [729, 313] width 18 height 31
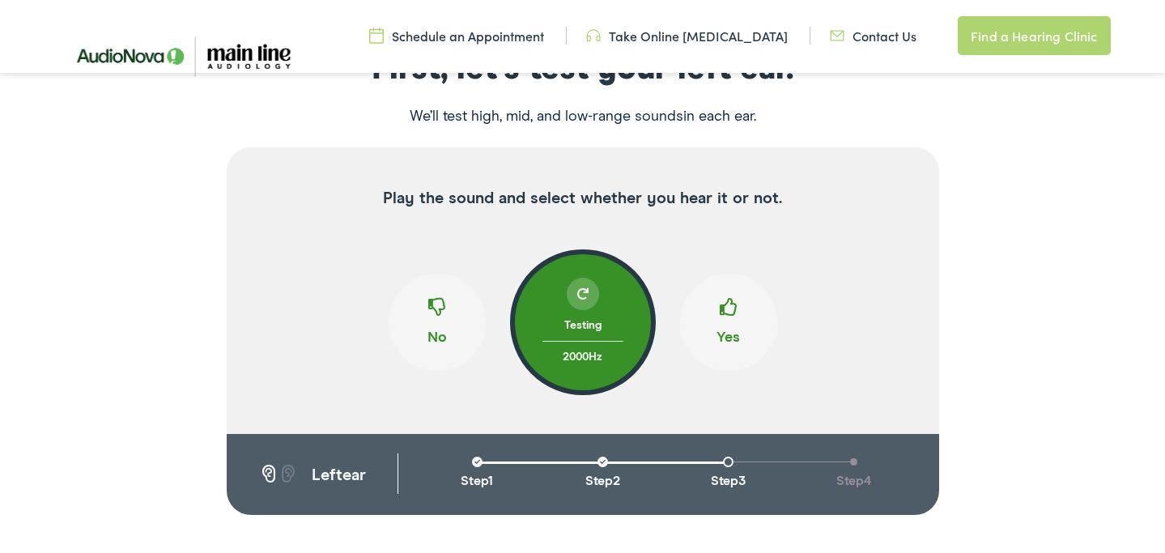
click at [420, 314] on button "No" at bounding box center [437, 322] width 97 height 97
click at [731, 310] on span at bounding box center [729, 313] width 18 height 31
click at [578, 293] on span at bounding box center [582, 293] width 11 height 11
click at [743, 317] on button "Yes" at bounding box center [728, 322] width 97 height 97
click at [450, 305] on button "No" at bounding box center [437, 322] width 97 height 97
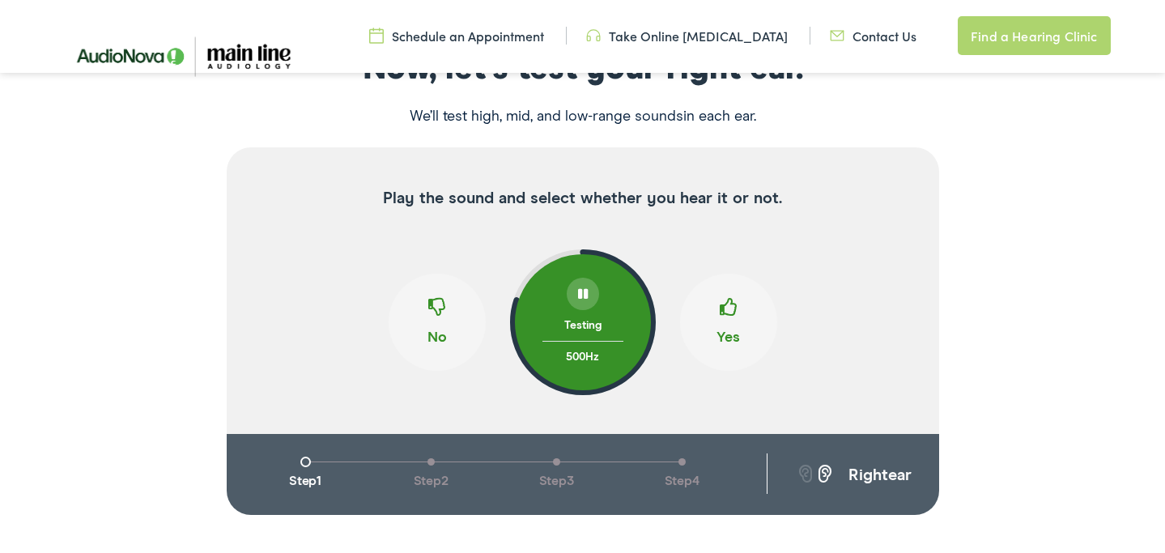
click at [752, 318] on button "Yes" at bounding box center [728, 322] width 97 height 97
click at [436, 305] on span at bounding box center [437, 313] width 18 height 31
click at [748, 322] on button "Yes" at bounding box center [728, 322] width 97 height 97
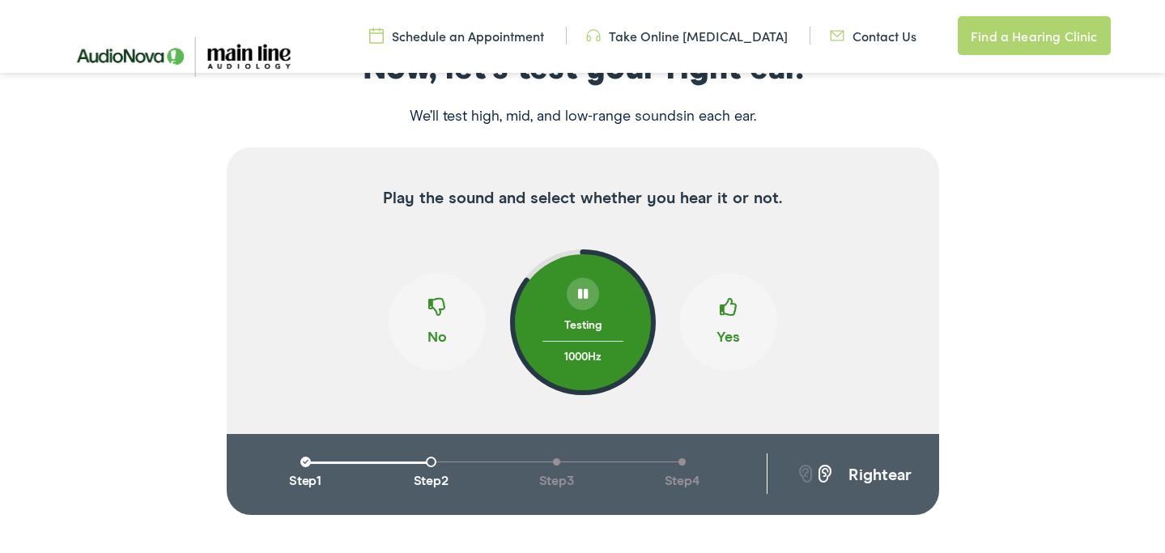
click at [740, 318] on button "Yes" at bounding box center [728, 322] width 97 height 97
click at [449, 313] on button "No" at bounding box center [437, 322] width 97 height 97
click at [734, 313] on span at bounding box center [729, 313] width 18 height 31
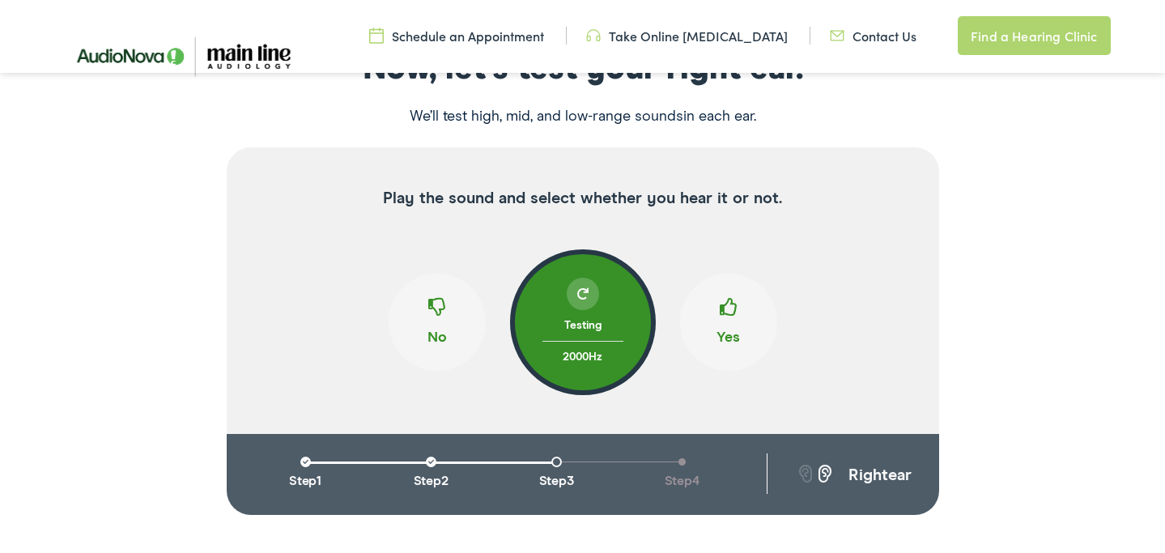
click at [430, 317] on span at bounding box center [437, 313] width 18 height 31
click at [725, 309] on span at bounding box center [729, 313] width 18 height 31
click at [449, 305] on button "No" at bounding box center [437, 322] width 97 height 97
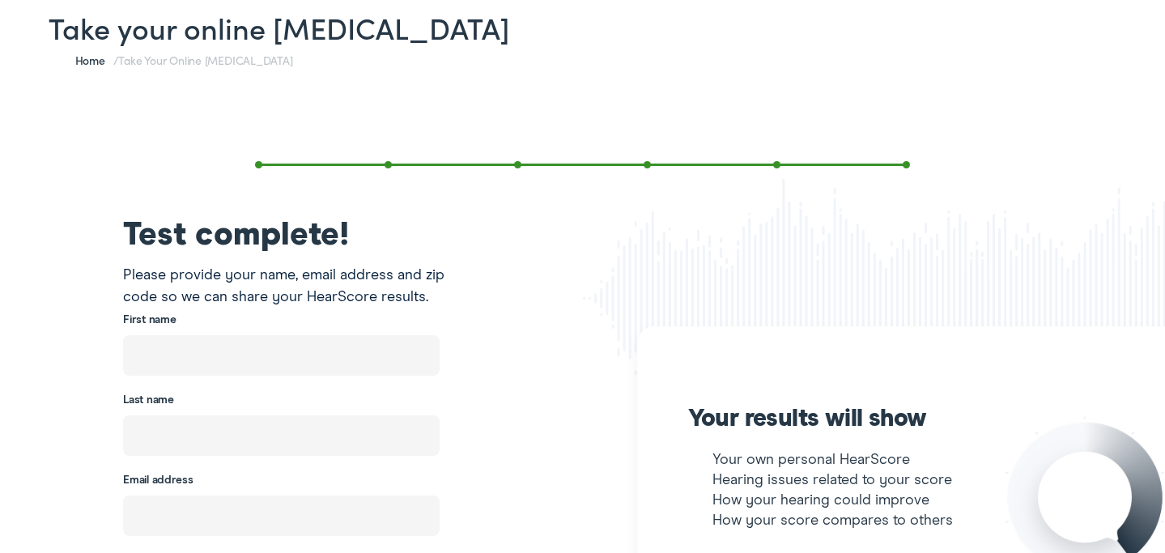
scroll to position [259, 0]
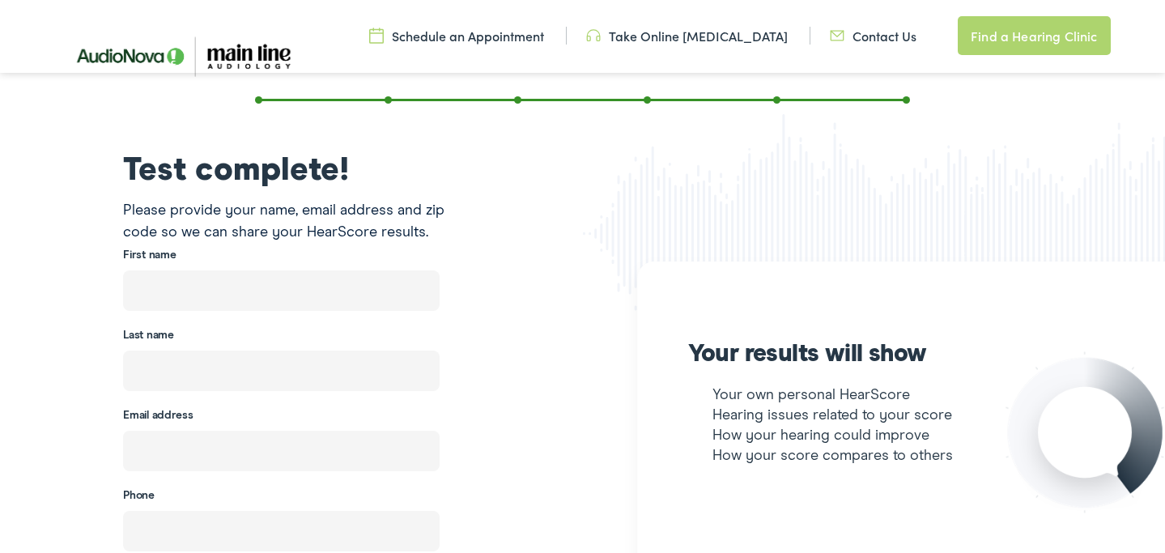
click at [357, 298] on input "text" at bounding box center [281, 291] width 317 height 40
click at [339, 291] on input "text" at bounding box center [281, 291] width 317 height 40
type input "[PERSON_NAME]"
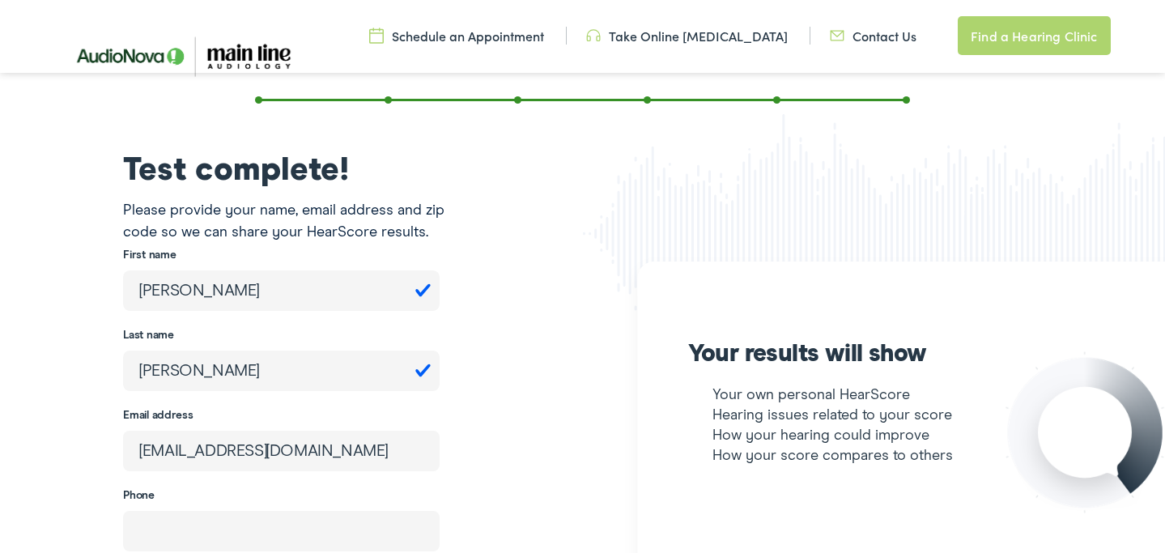
type input "[EMAIL_ADDRESS][DOMAIN_NAME]"
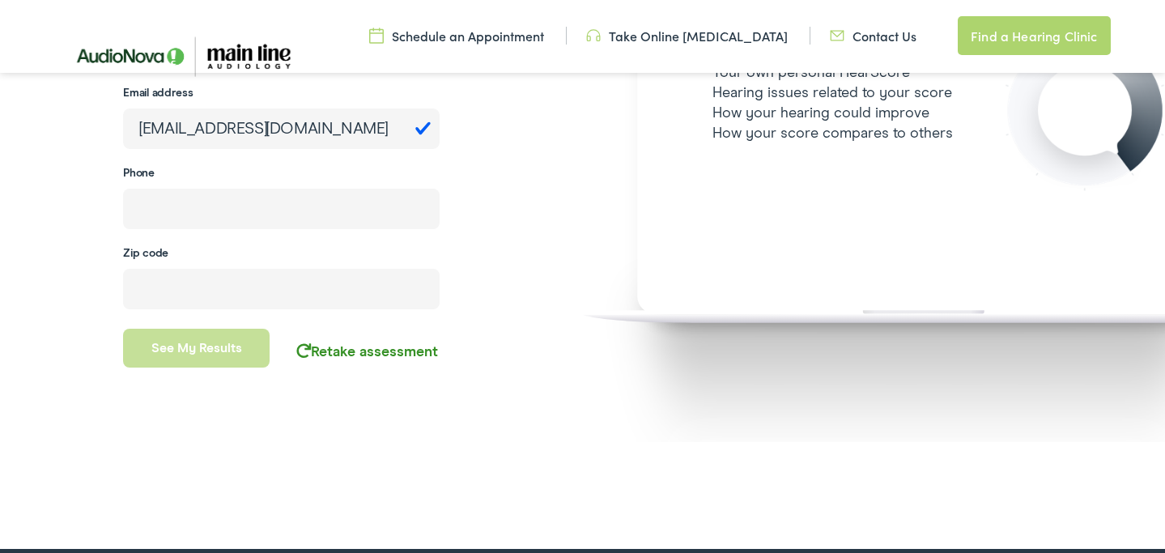
scroll to position [584, 0]
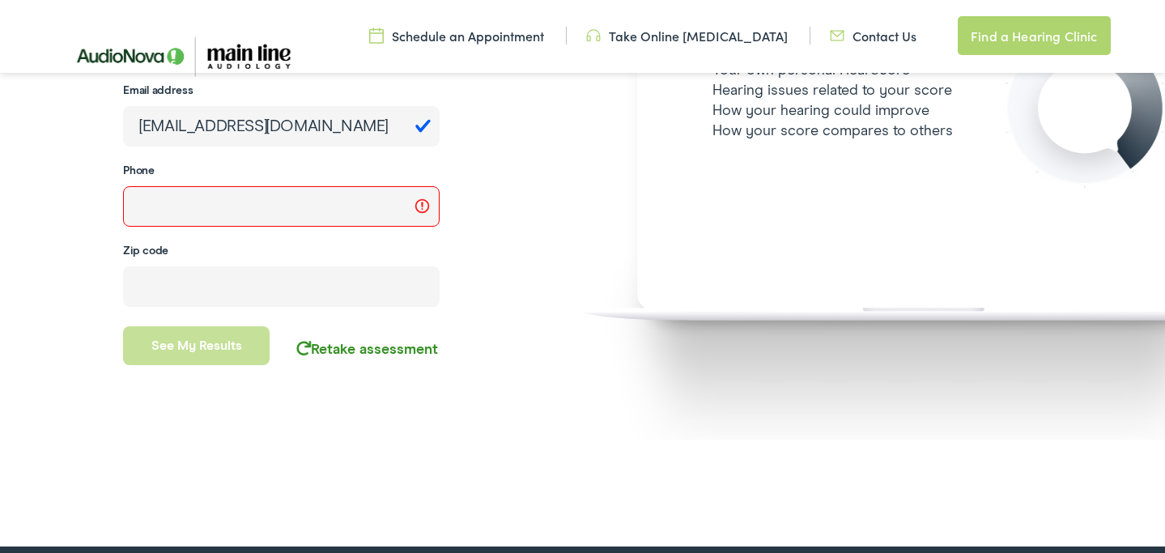
click at [304, 215] on input "tel" at bounding box center [281, 206] width 317 height 40
type input "[PHONE_NUMBER]"
type input "19082"
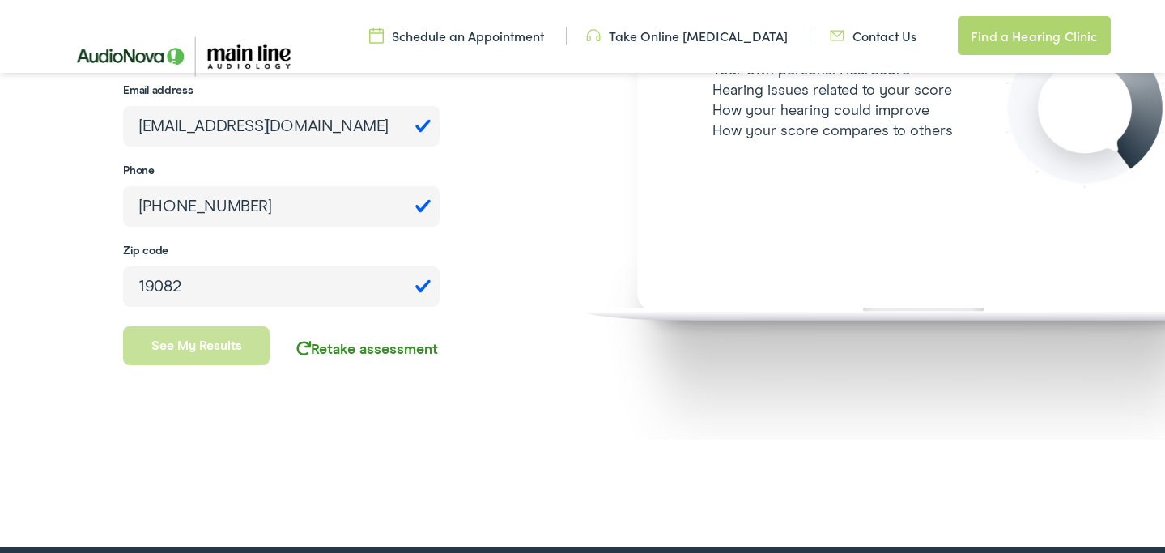
type input "[PHONE_NUMBER]"
click at [252, 348] on button "See my results" at bounding box center [196, 345] width 147 height 39
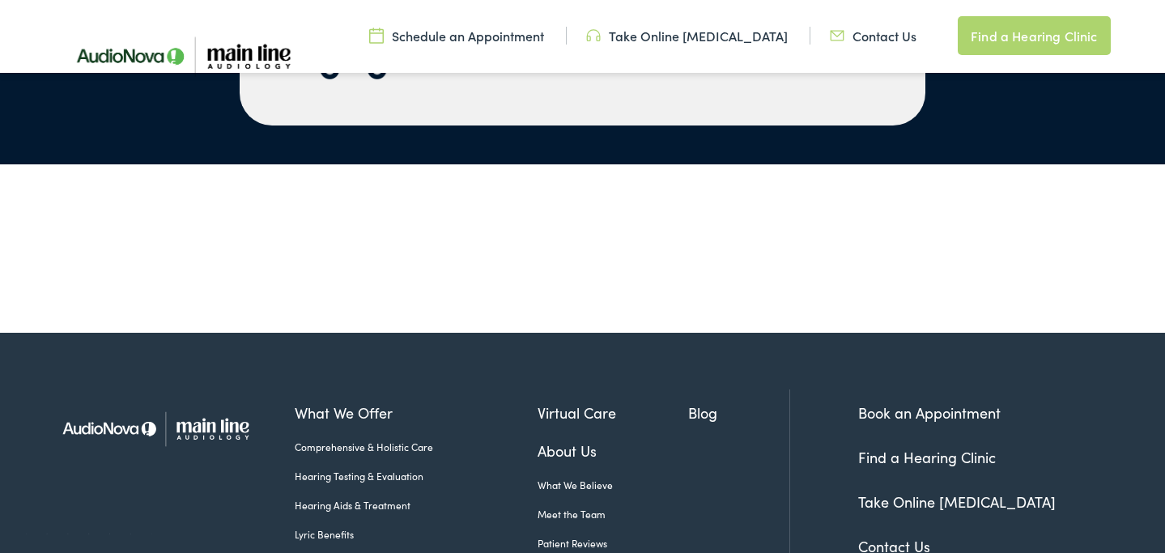
scroll to position [3475, 0]
